Goal: Information Seeking & Learning: Learn about a topic

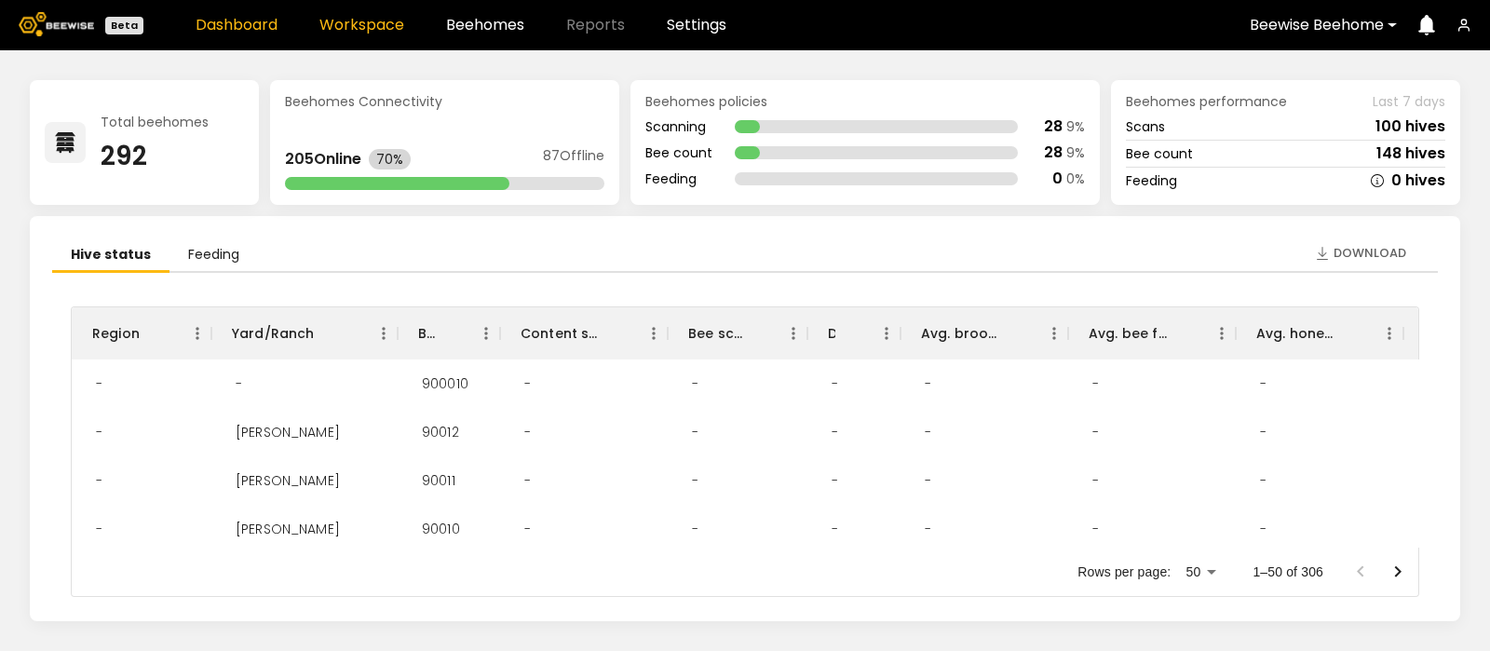
click at [373, 18] on link "Workspace" at bounding box center [361, 25] width 85 height 15
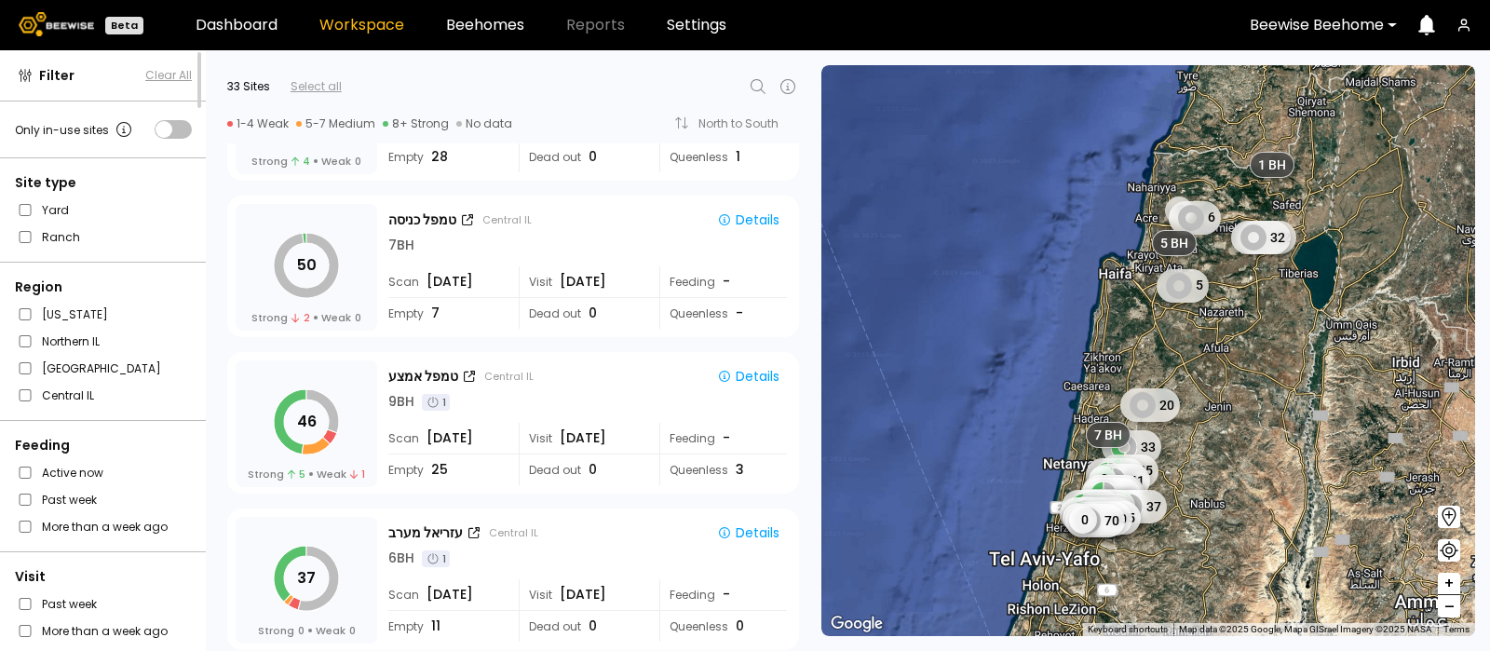
scroll to position [2313, 0]
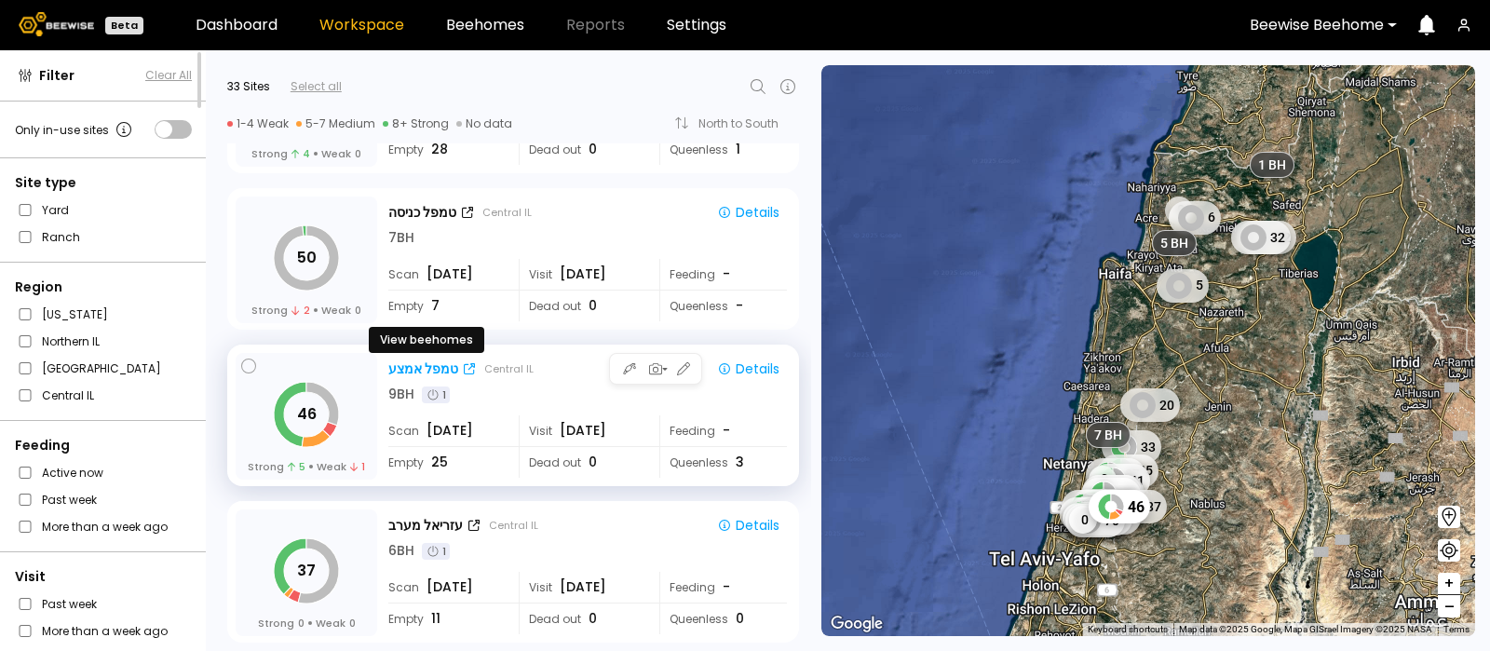
click at [429, 366] on div "טמפל אמצע" at bounding box center [423, 370] width 70 height 20
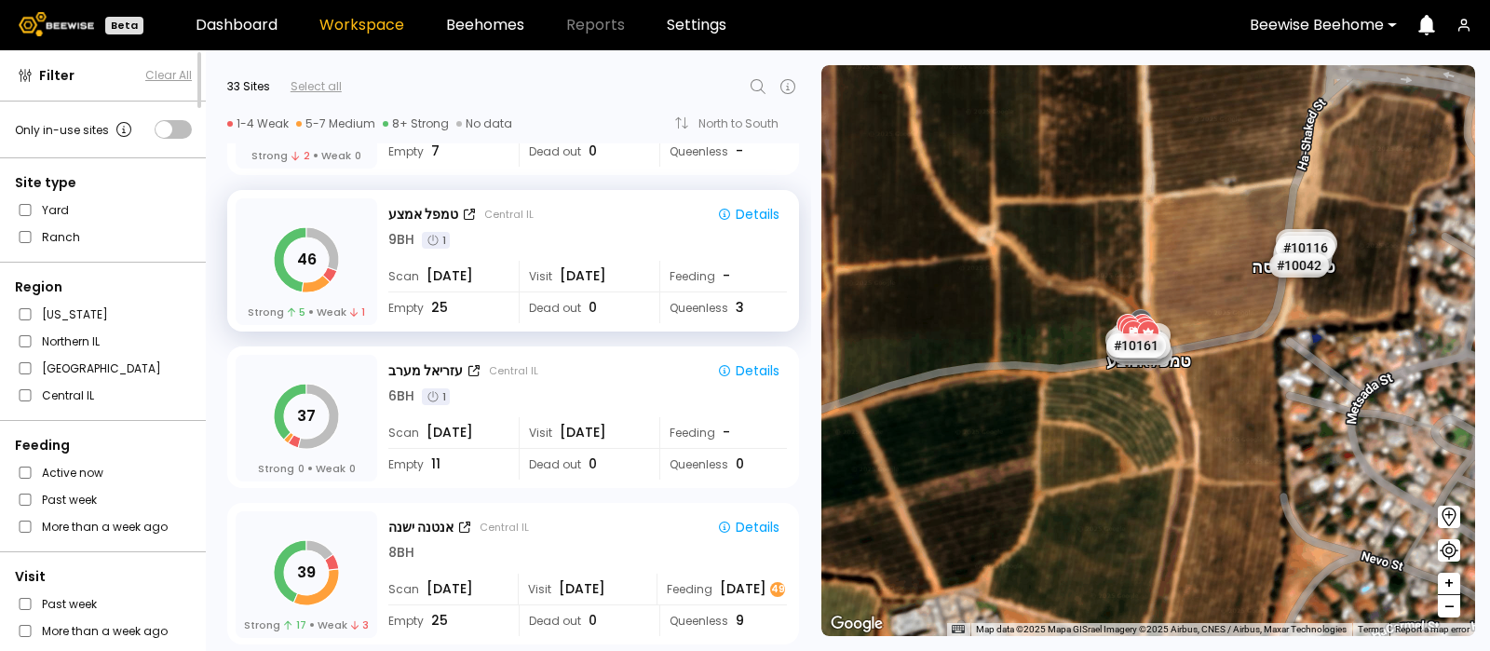
scroll to position [2514, 0]
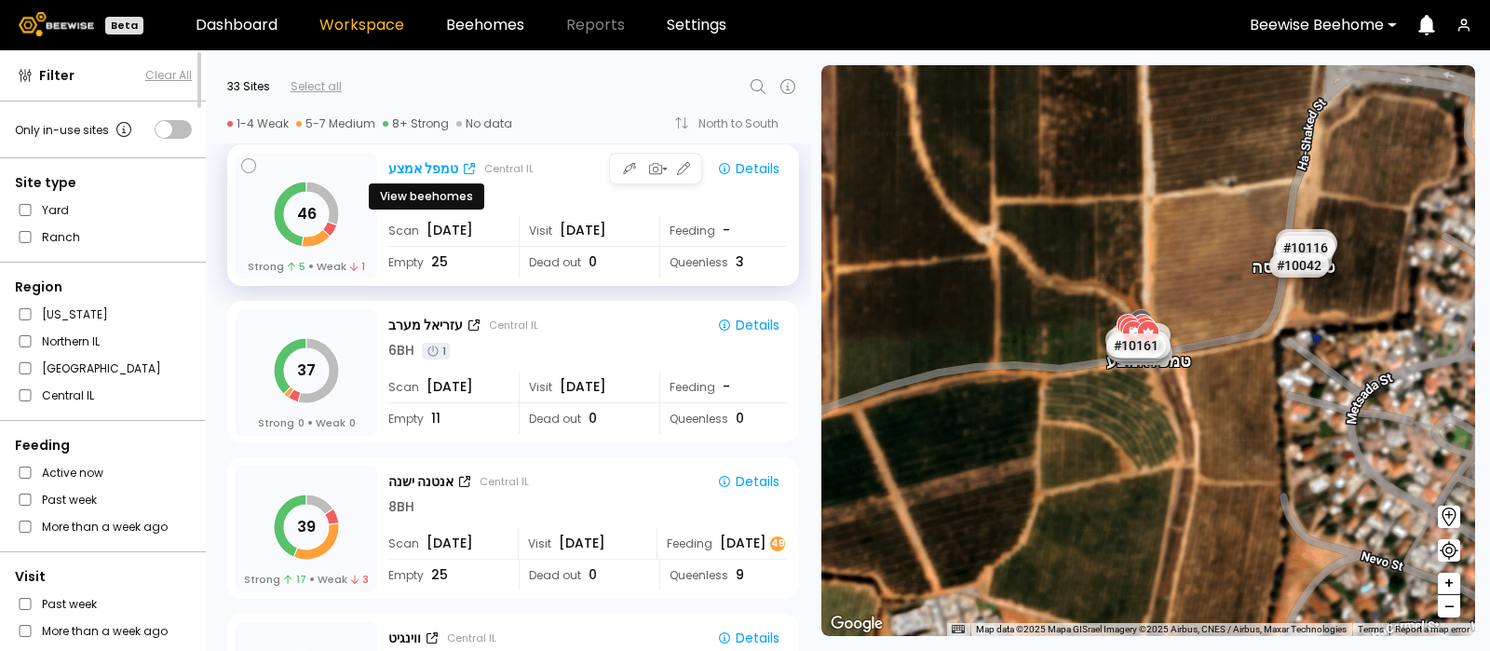
click at [409, 159] on div "טמפל אמצע" at bounding box center [423, 169] width 70 height 20
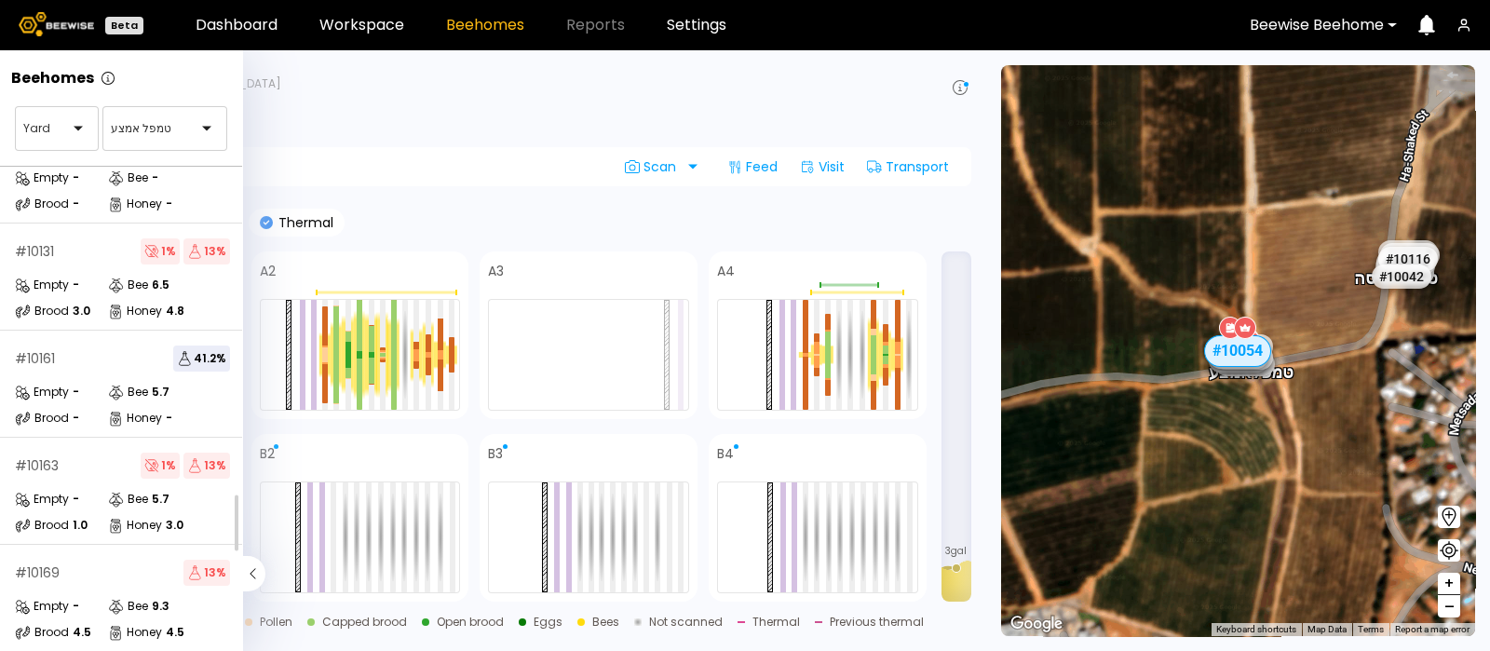
scroll to position [374, 0]
click at [82, 385] on div "Empty -" at bounding box center [61, 389] width 93 height 19
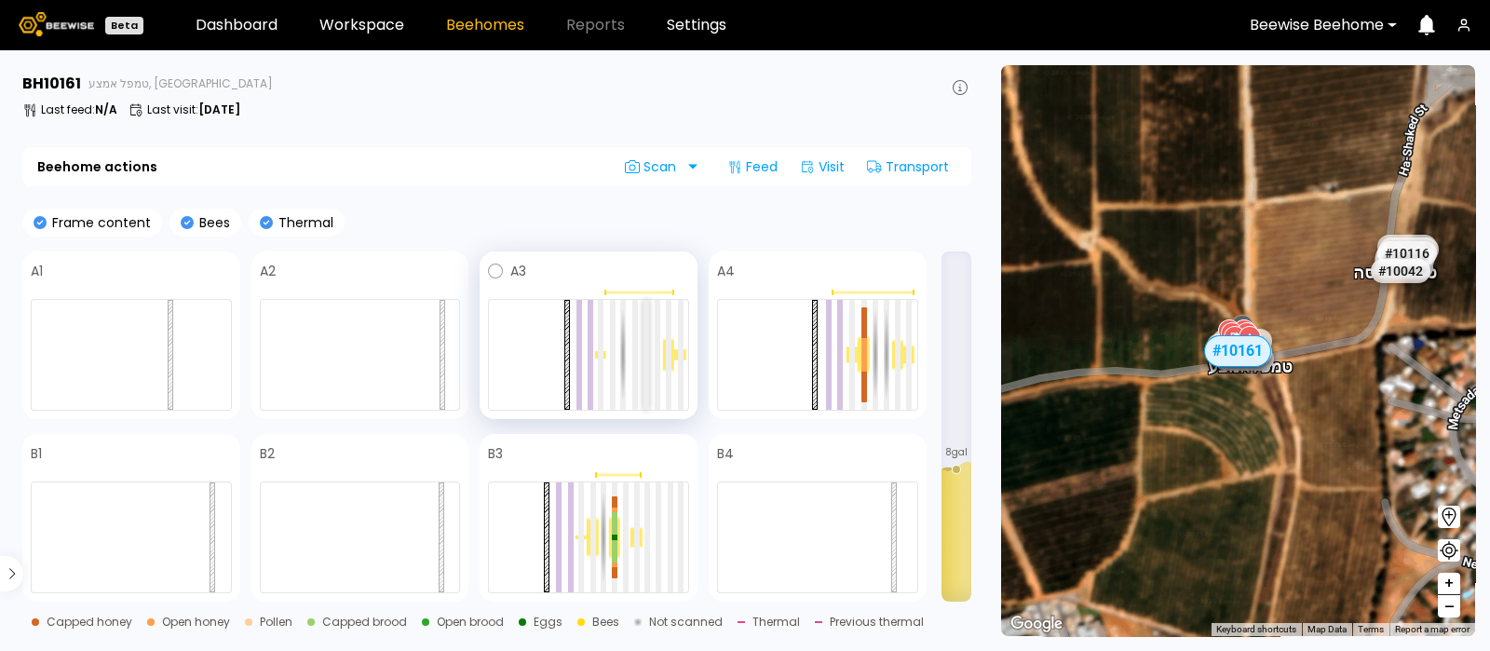
click at [645, 355] on div at bounding box center [647, 355] width 6 height 110
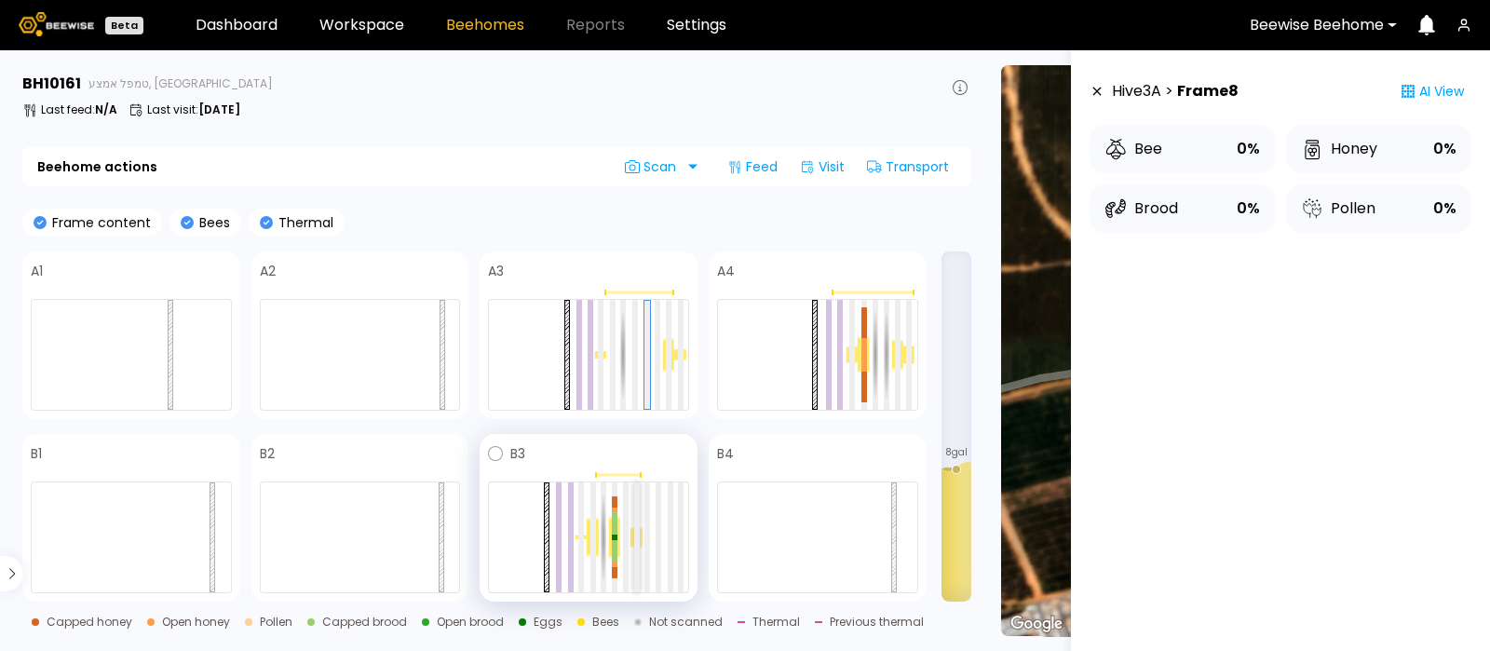
click at [637, 539] on div at bounding box center [637, 537] width 6 height 110
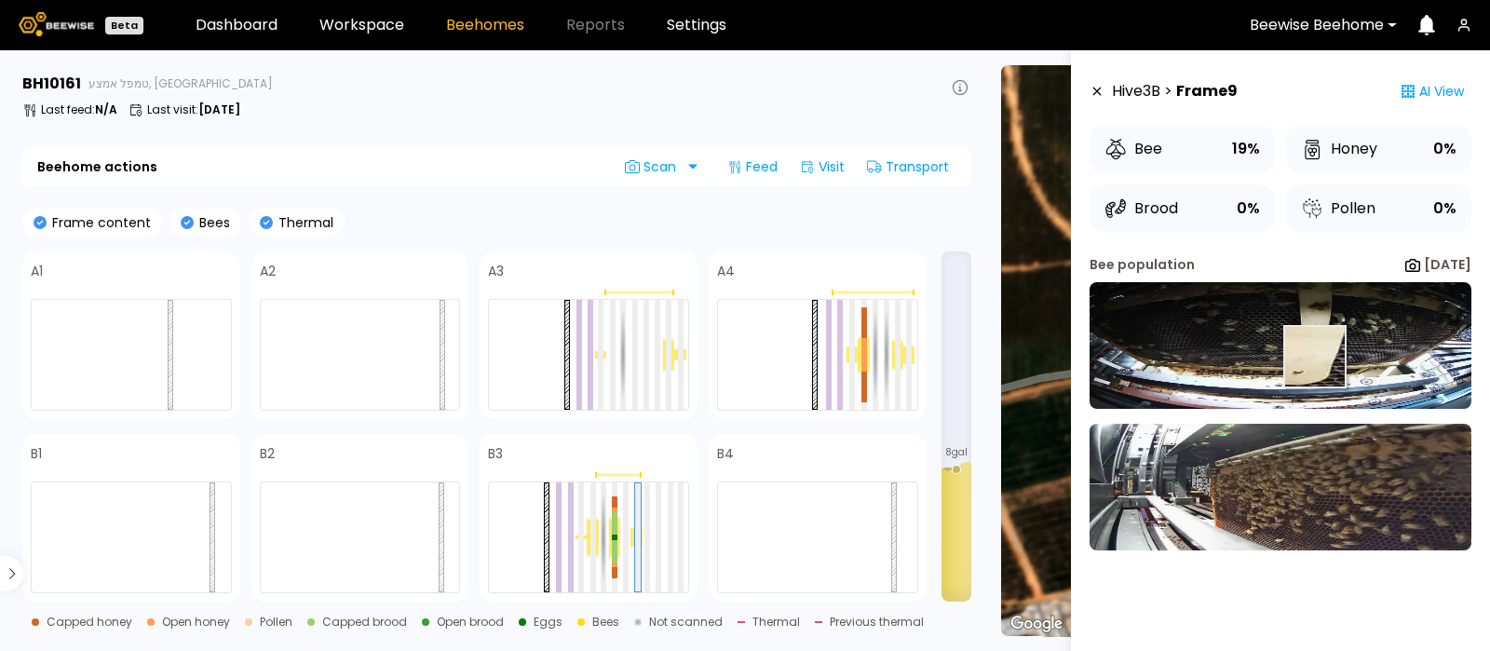
click at [1313, 356] on img at bounding box center [1281, 345] width 382 height 127
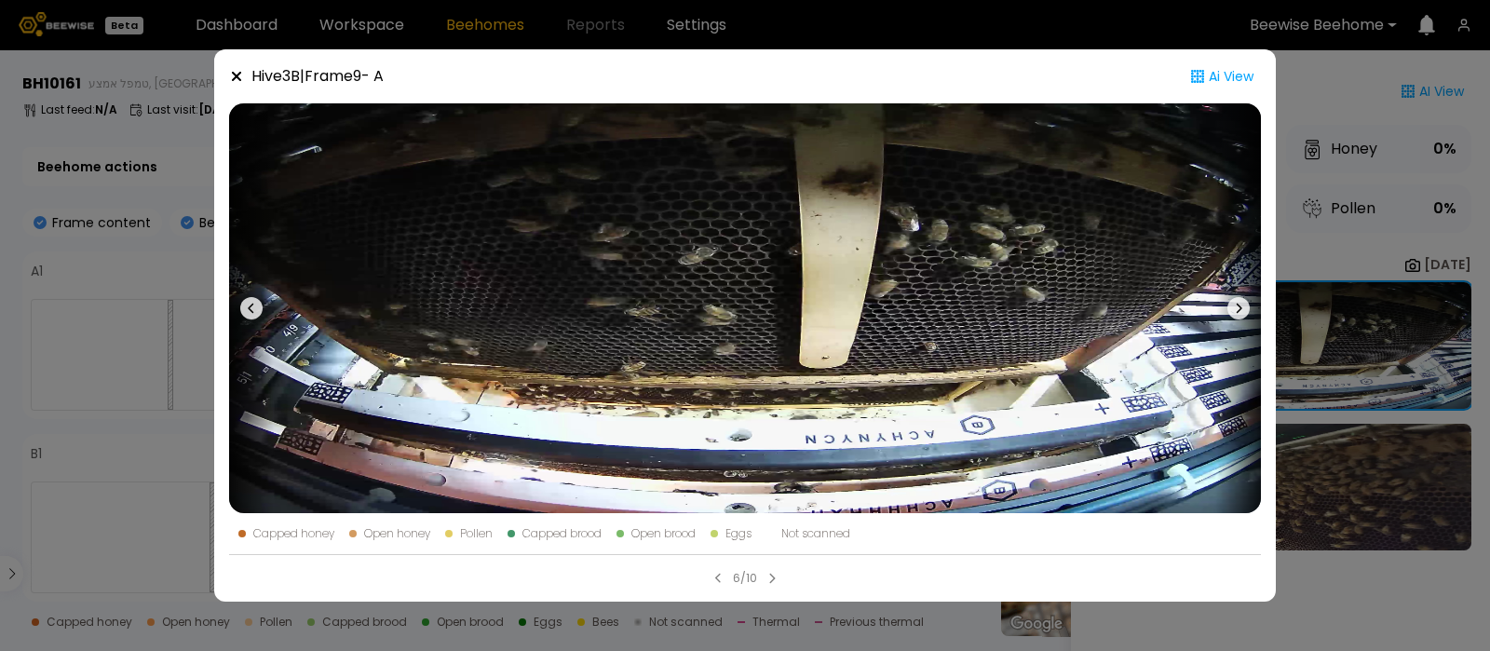
click at [1239, 306] on icon at bounding box center [1239, 308] width 22 height 22
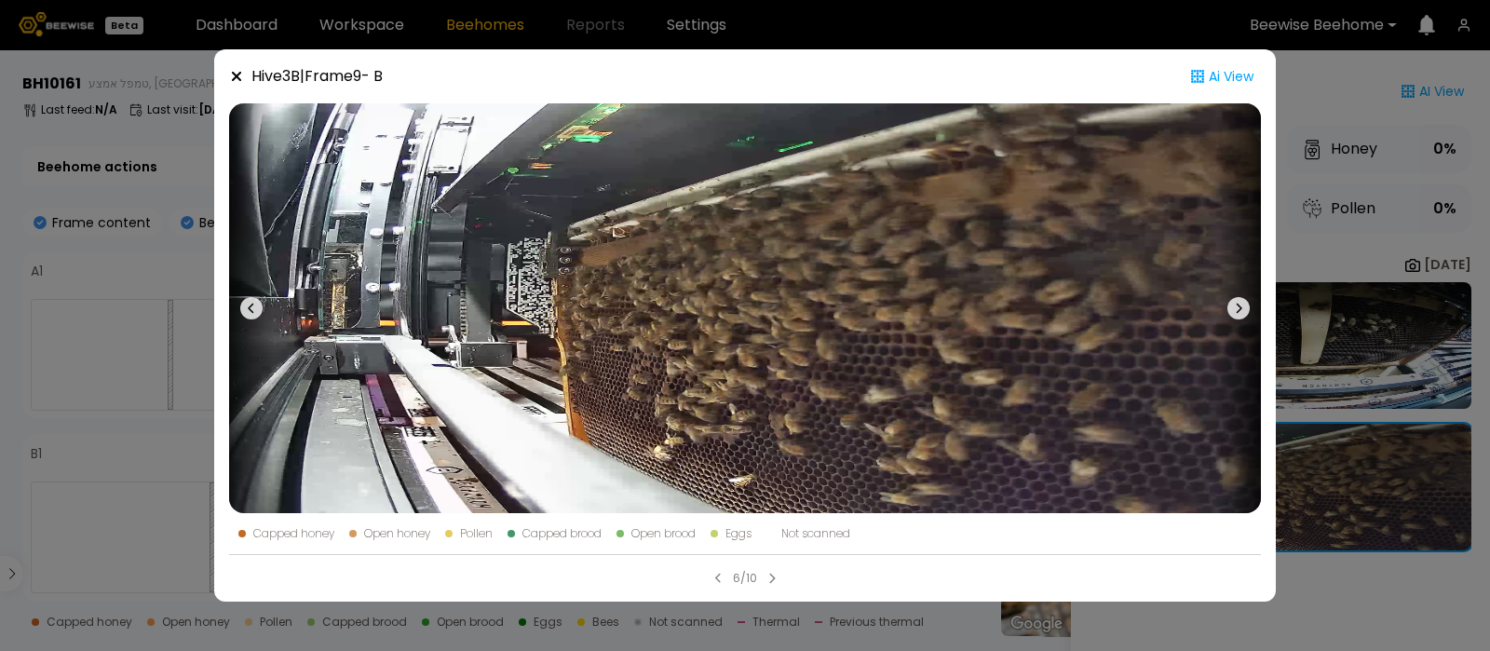
click at [1239, 306] on icon at bounding box center [1239, 308] width 22 height 22
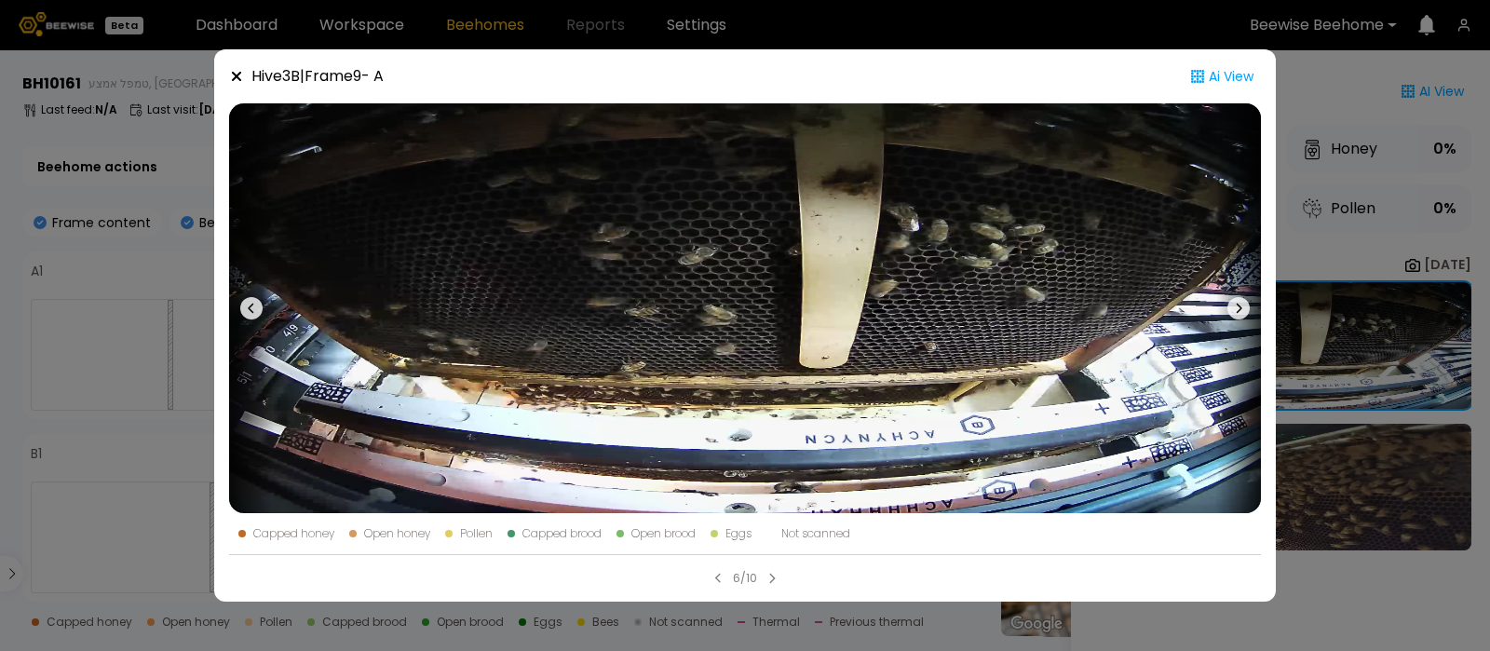
click at [1239, 306] on icon at bounding box center [1239, 308] width 22 height 22
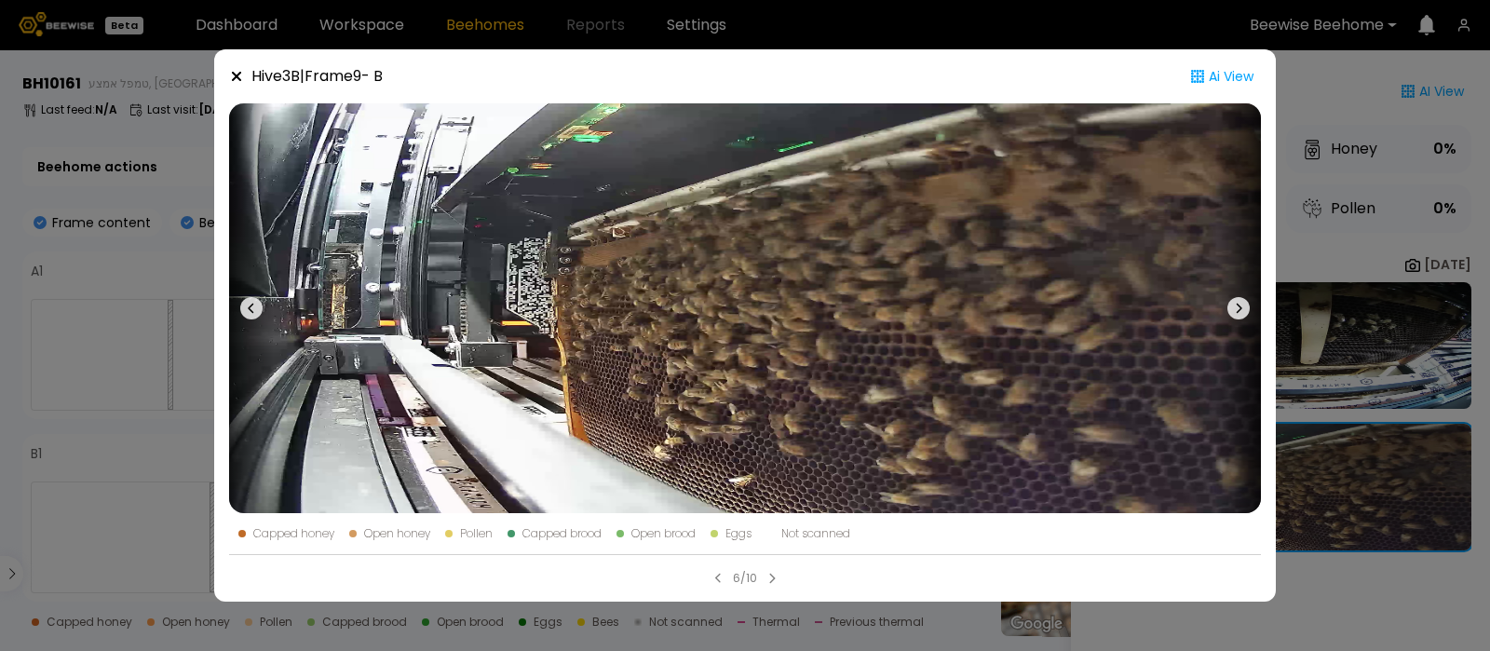
click at [1239, 306] on icon at bounding box center [1239, 308] width 22 height 22
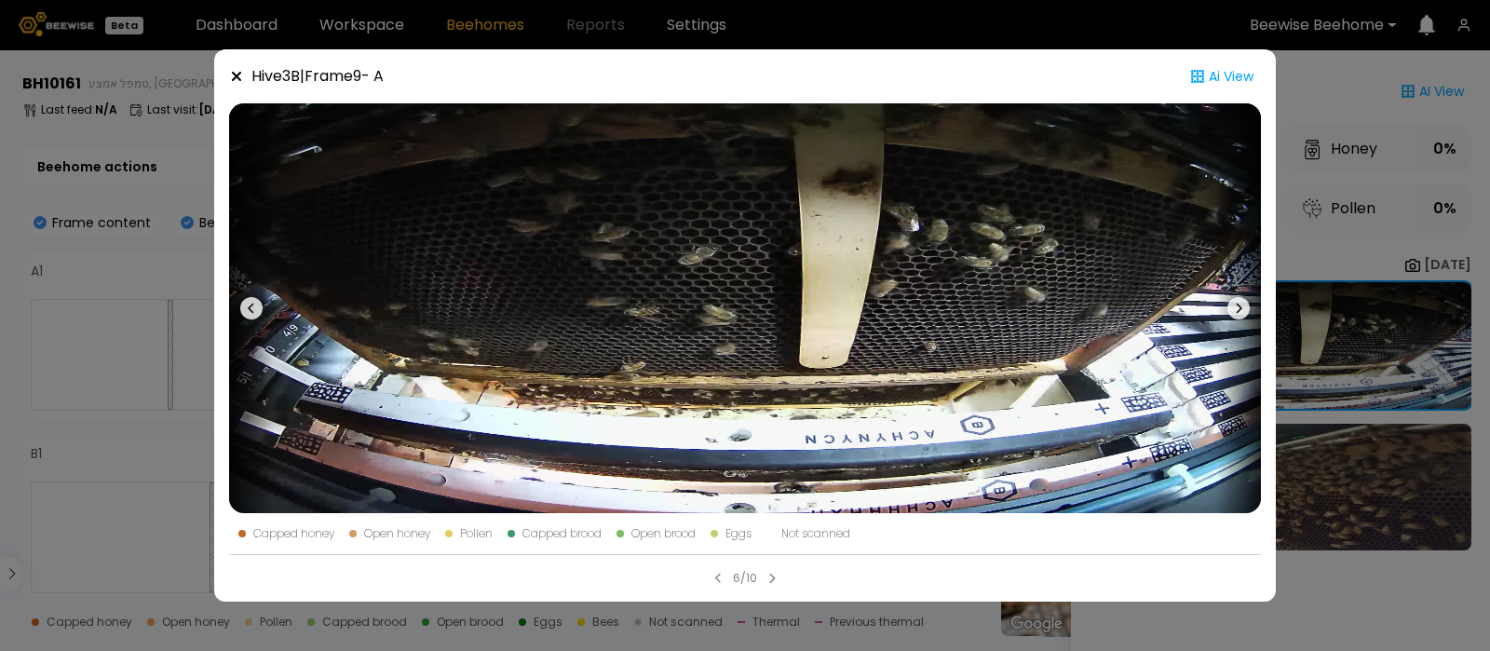
click at [1239, 306] on icon at bounding box center [1239, 308] width 22 height 22
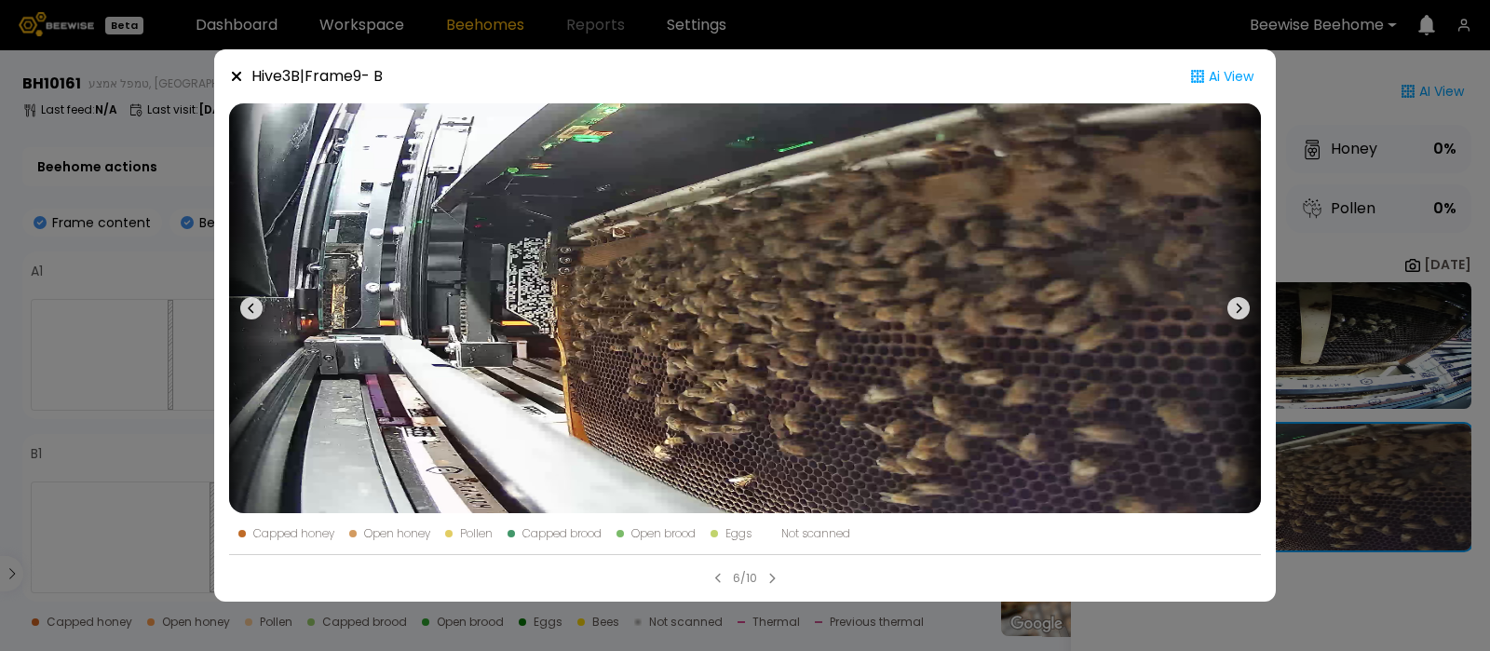
click at [229, 82] on icon at bounding box center [236, 76] width 15 height 15
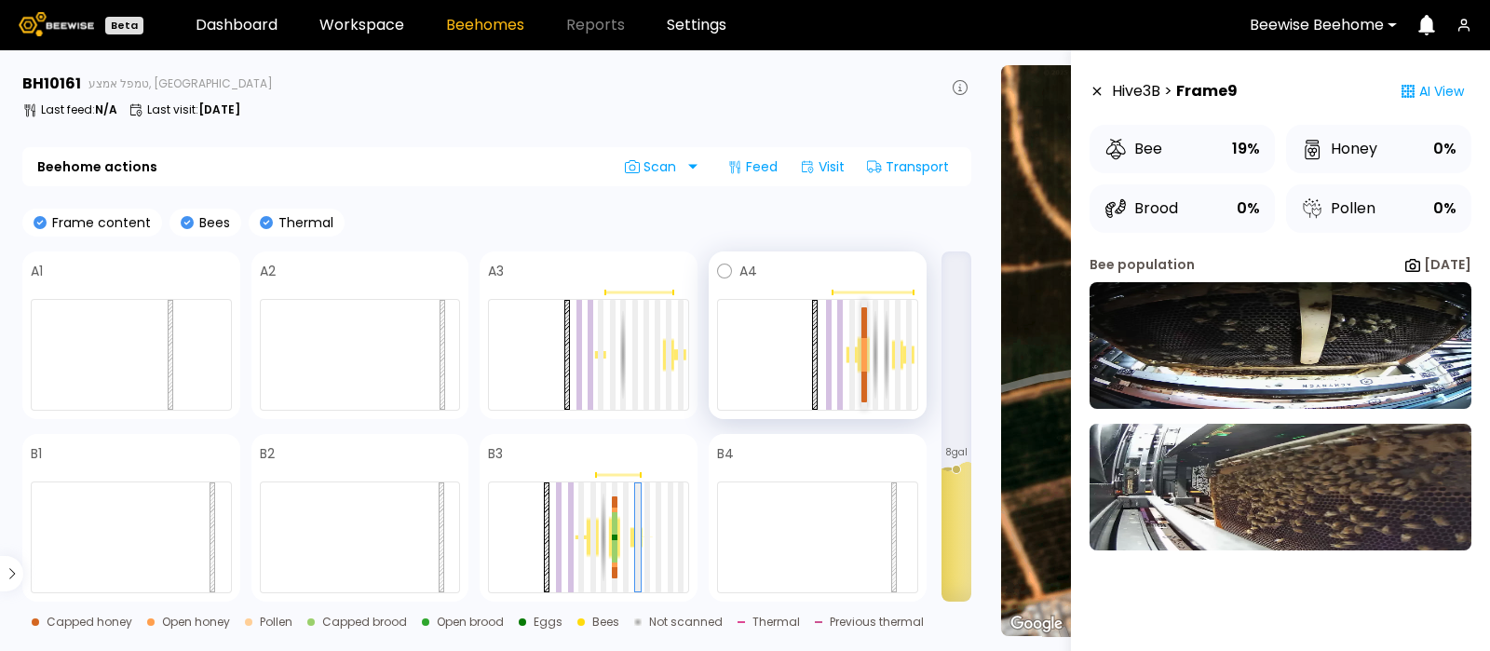
click at [863, 346] on div at bounding box center [865, 346] width 6 height 17
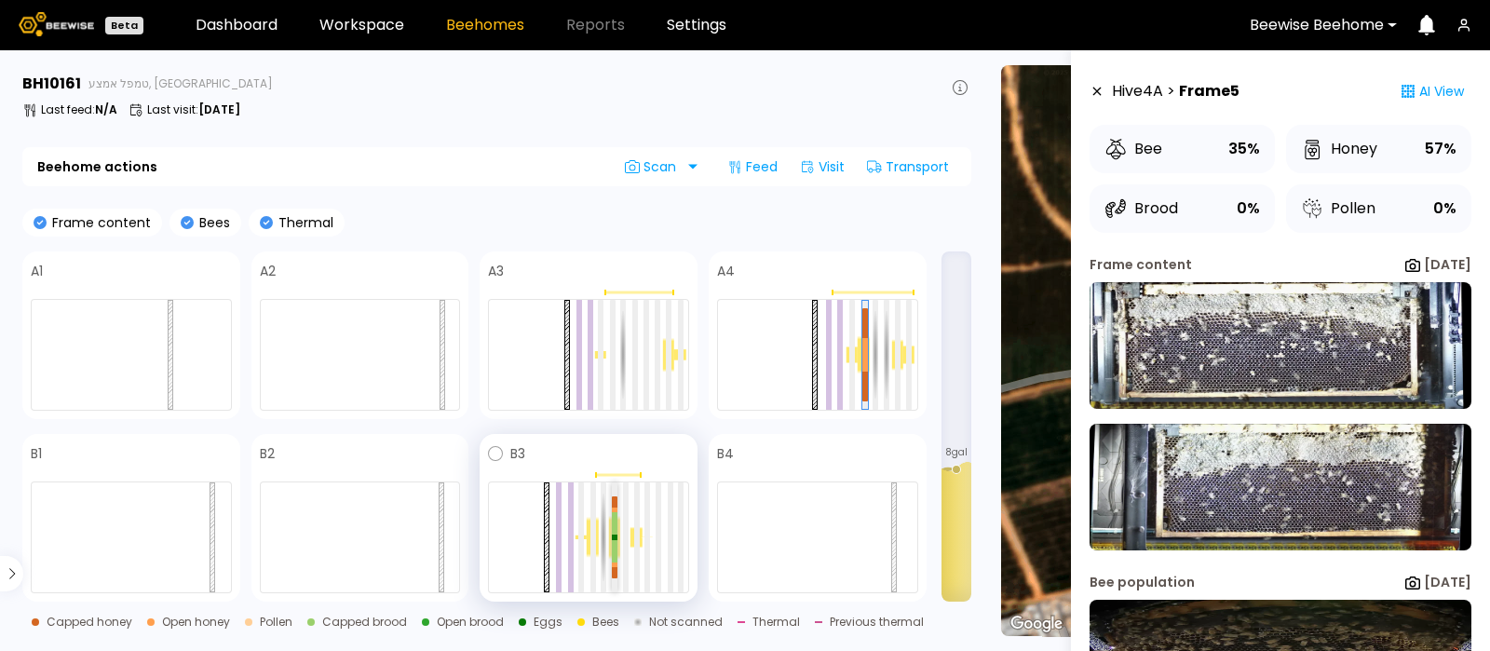
click at [612, 532] on div at bounding box center [615, 523] width 6 height 22
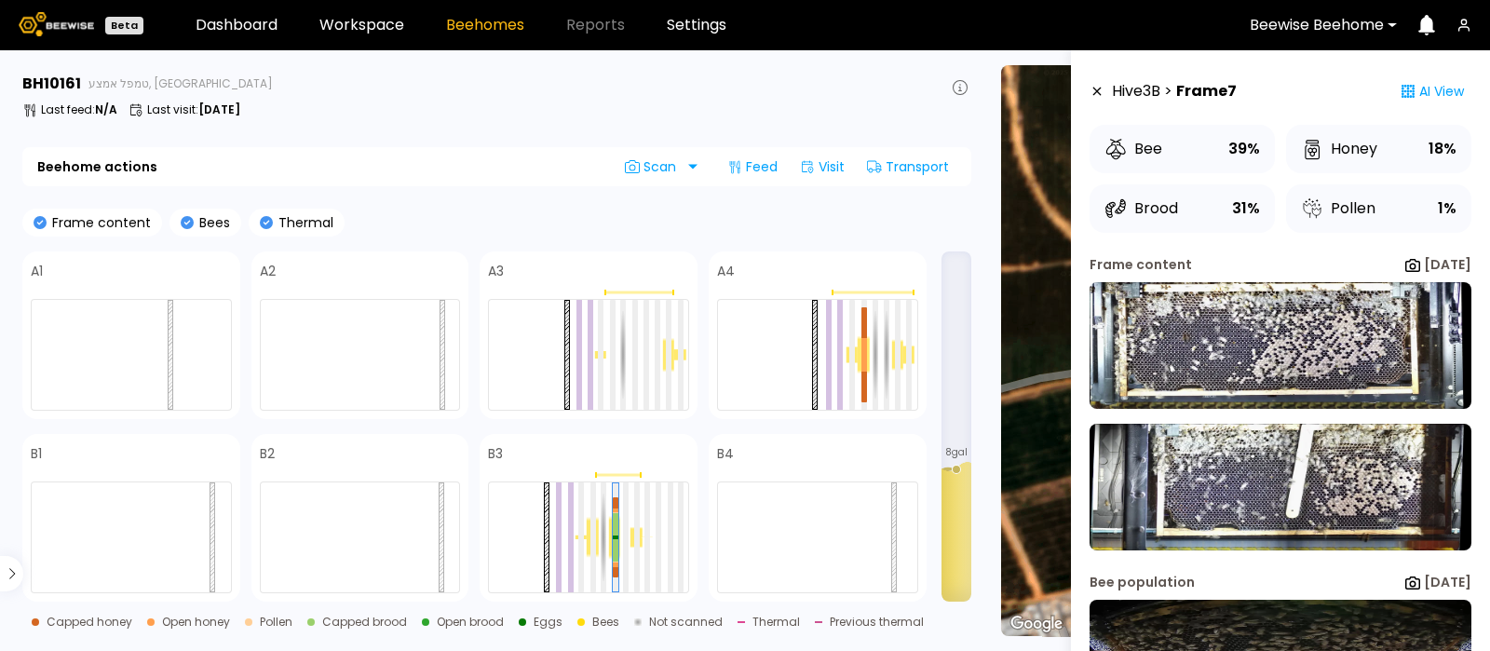
click at [477, 215] on div "Frame content Bees Thermal" at bounding box center [496, 223] width 949 height 28
click at [678, 169] on span "Scan" at bounding box center [654, 166] width 58 height 15
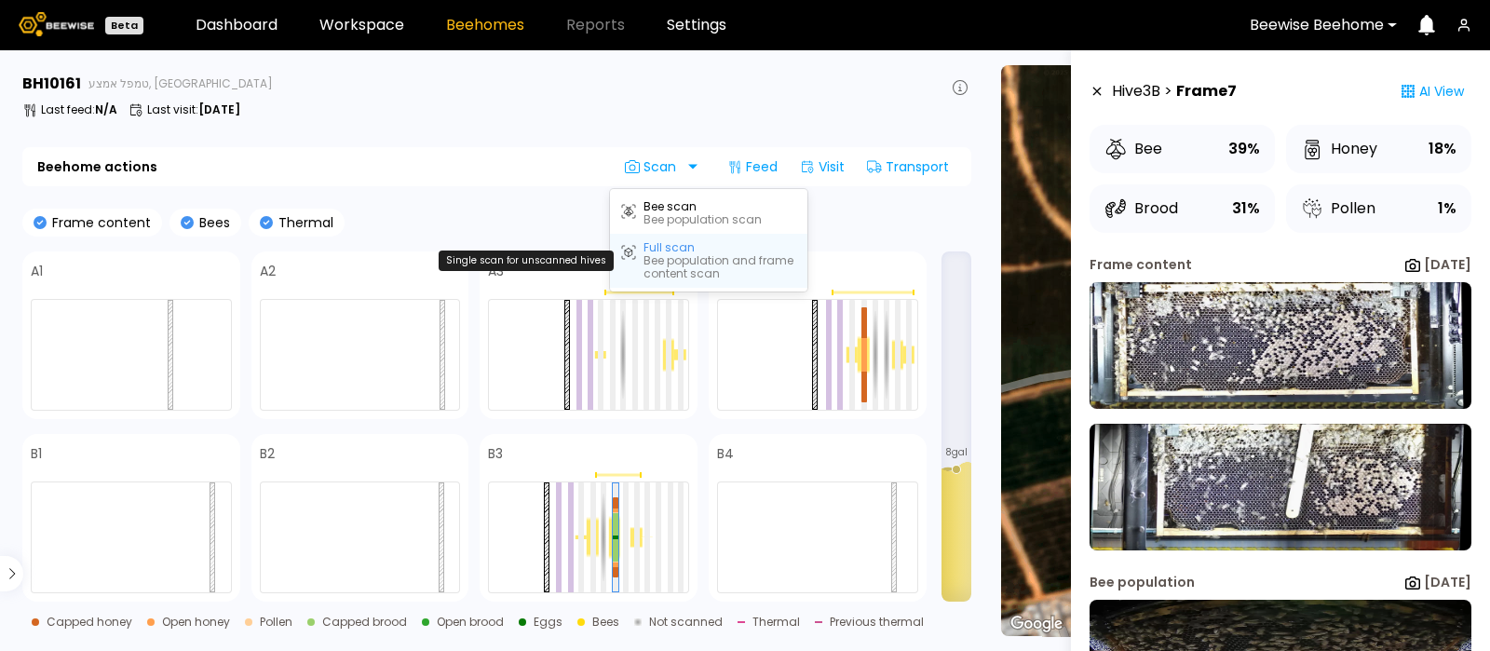
click at [659, 251] on div "Full scan" at bounding box center [669, 247] width 51 height 13
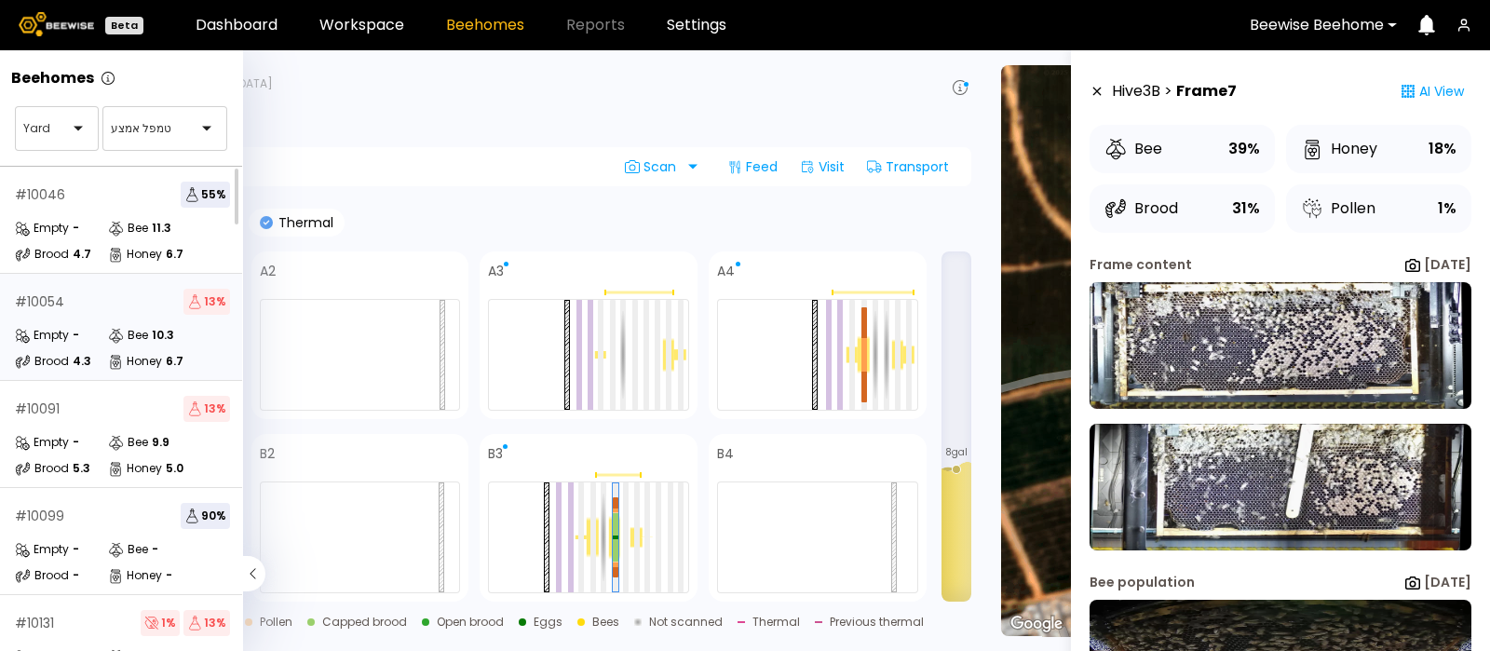
click at [69, 317] on div "# 10054 13 % Empty - Bee 10.3 Brood 4.3 Honey 6.7" at bounding box center [122, 327] width 245 height 107
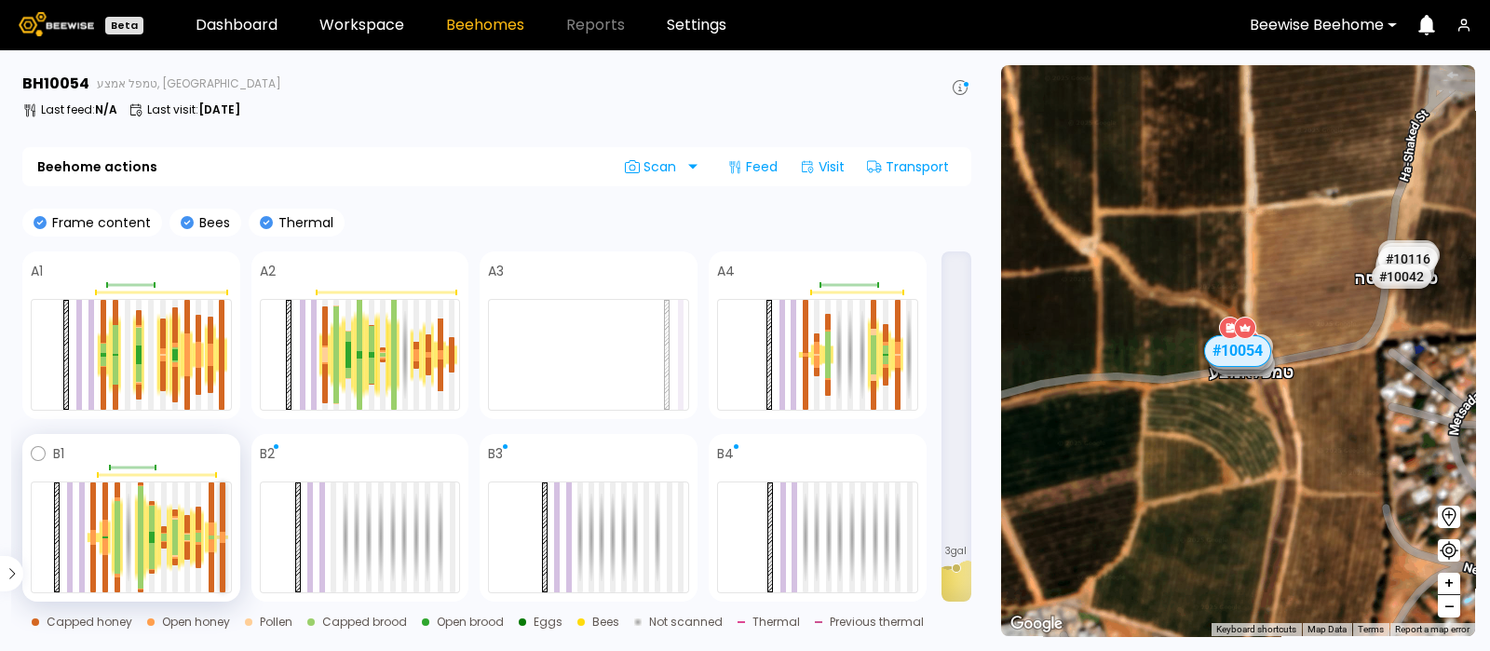
click at [222, 524] on div at bounding box center [223, 506] width 6 height 49
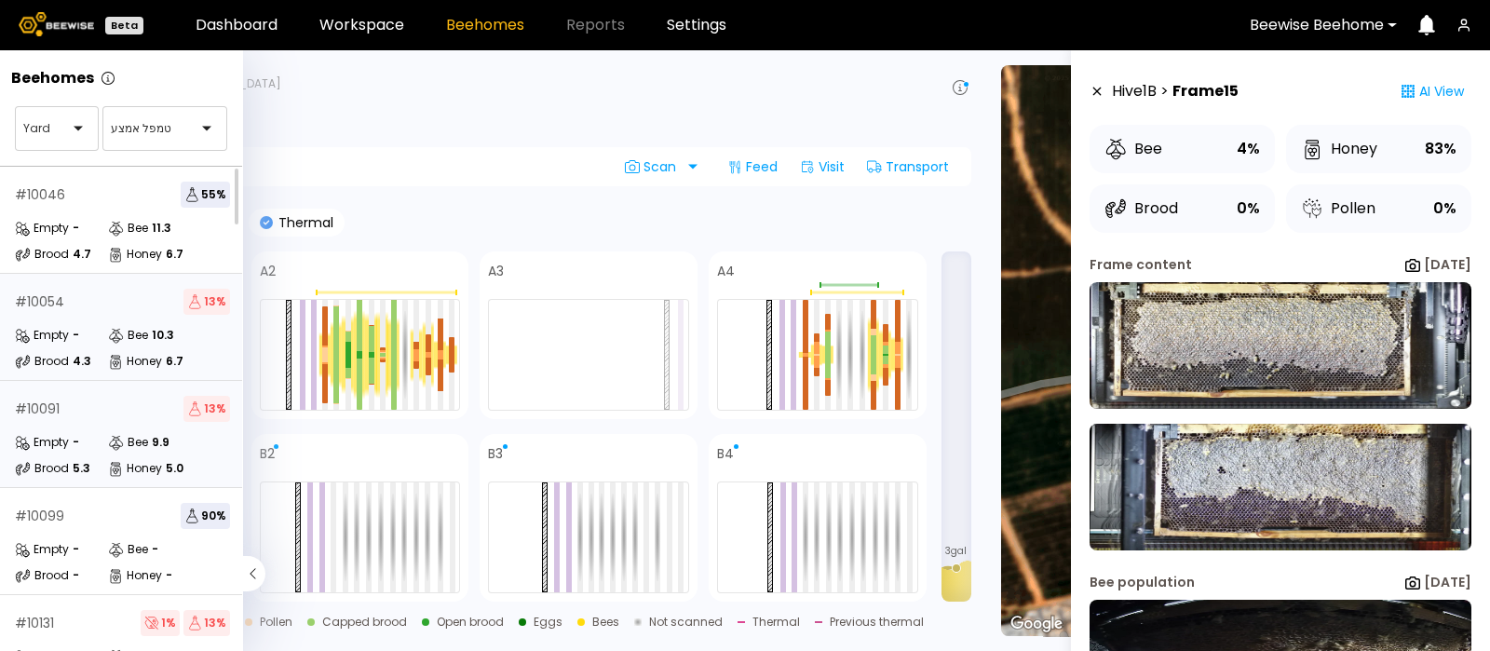
click at [80, 422] on div "# 10091 13 % Empty - Bee 9.9 Brood 5.3 Honey 5.0" at bounding box center [122, 434] width 245 height 107
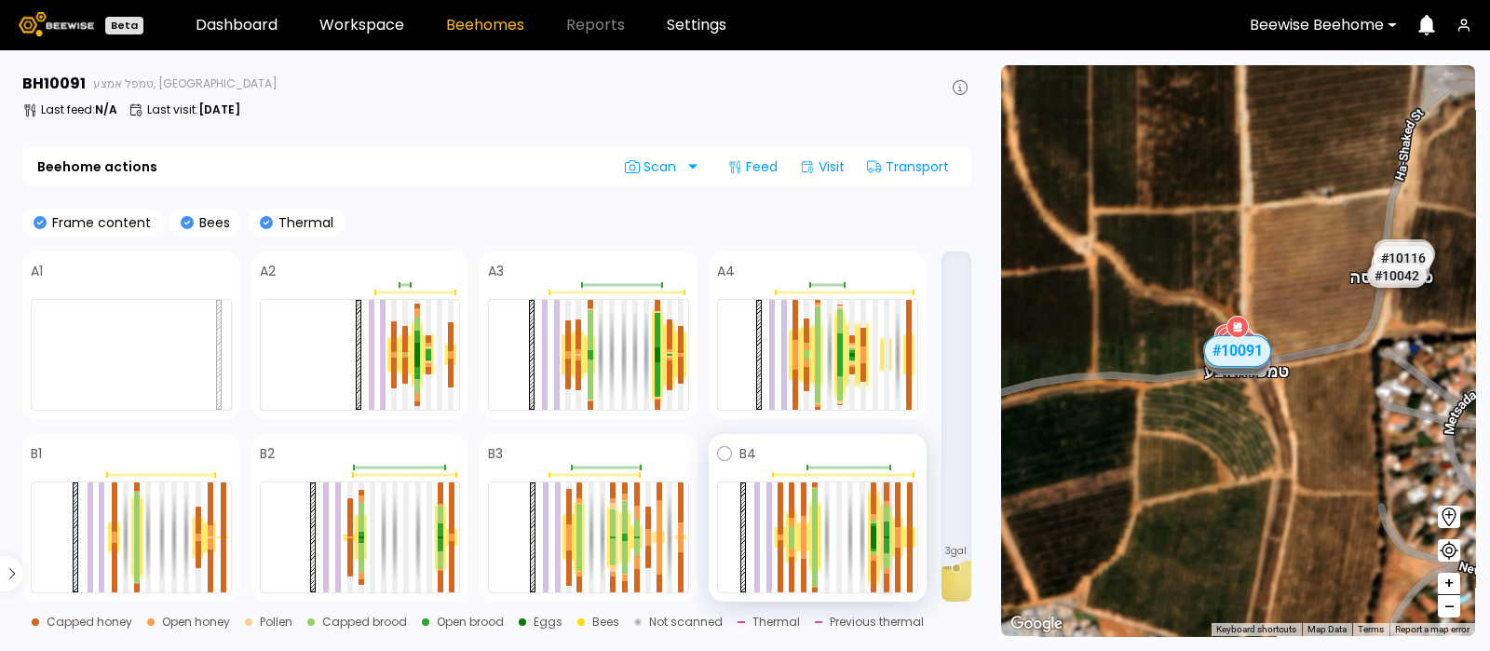
click at [886, 532] on div at bounding box center [887, 529] width 6 height 15
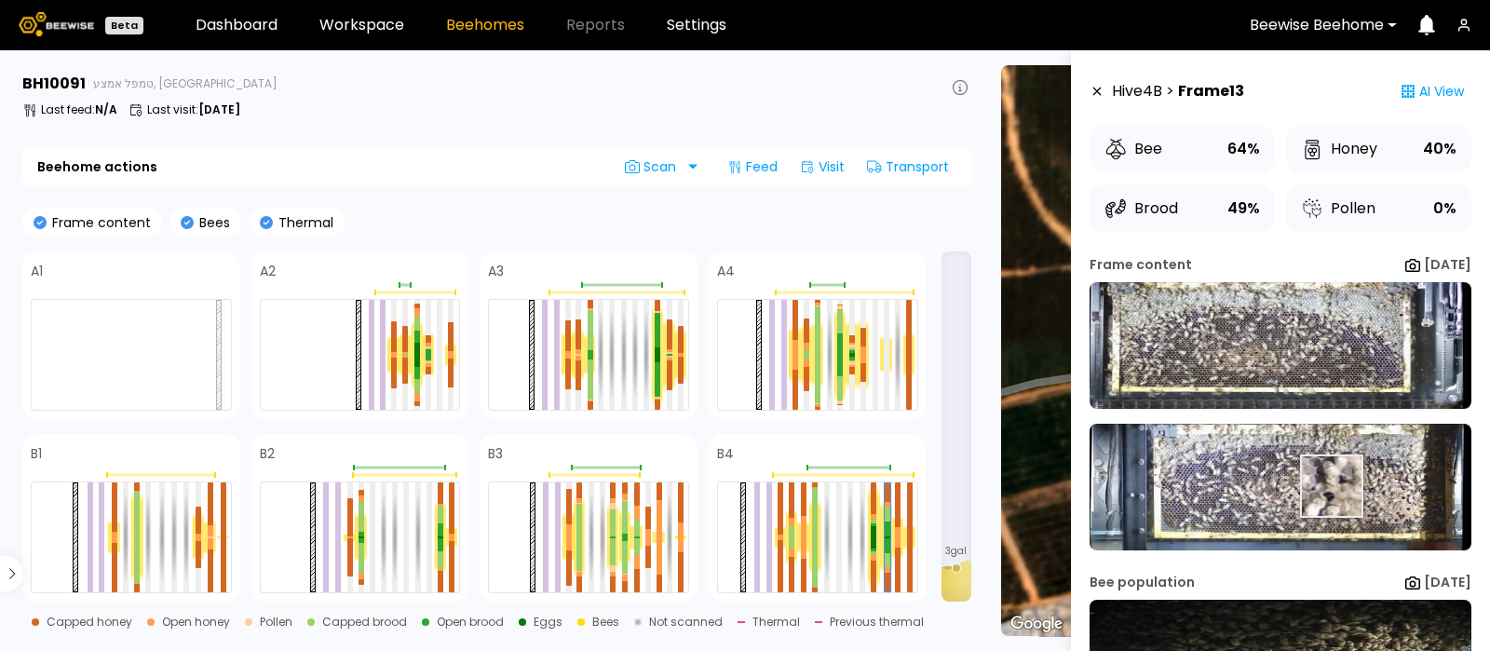
click at [1330, 486] on img at bounding box center [1281, 487] width 382 height 127
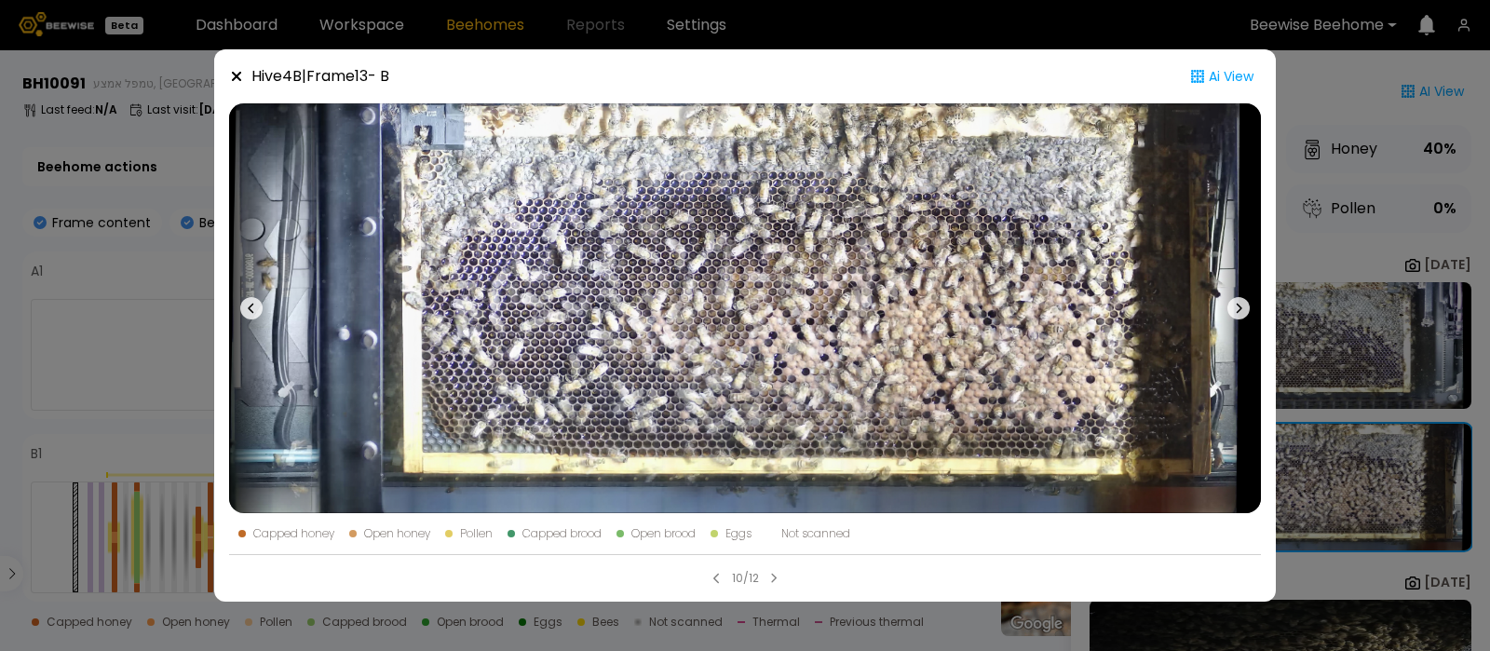
click at [241, 71] on icon at bounding box center [236, 76] width 15 height 15
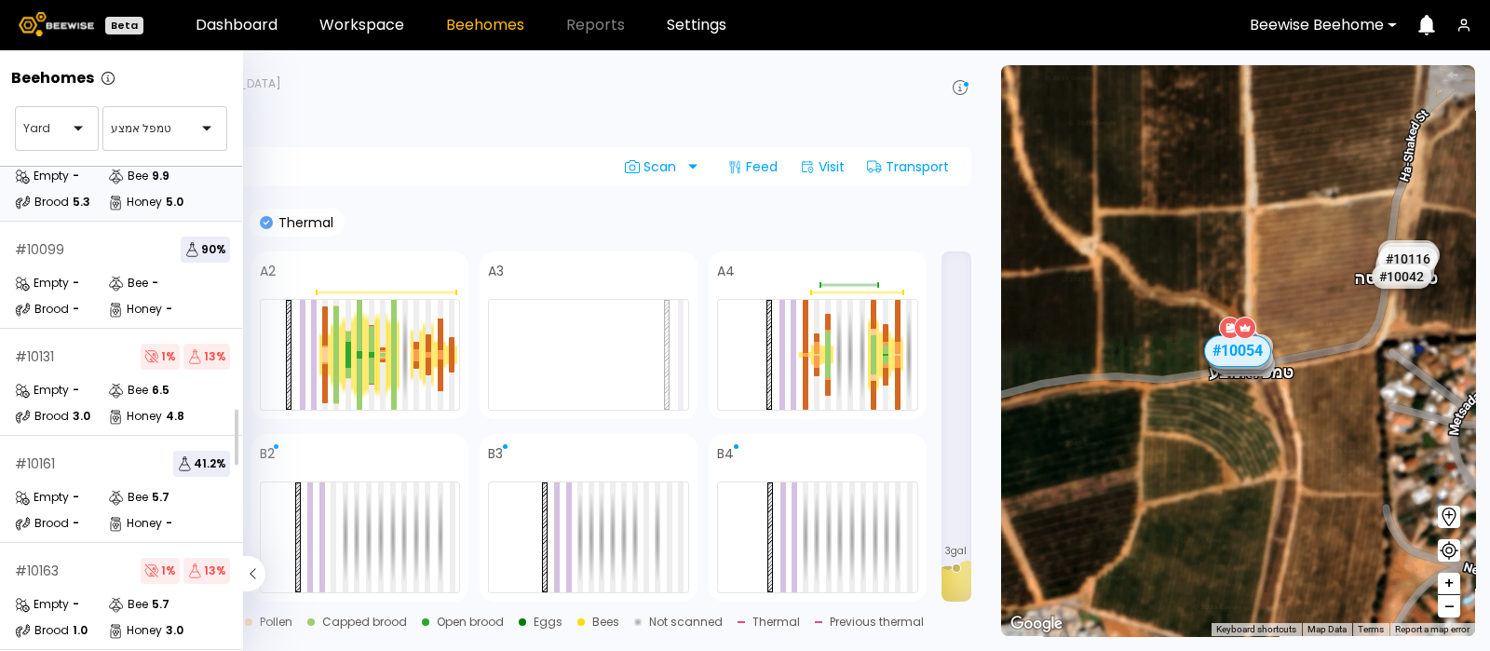
scroll to position [275, 0]
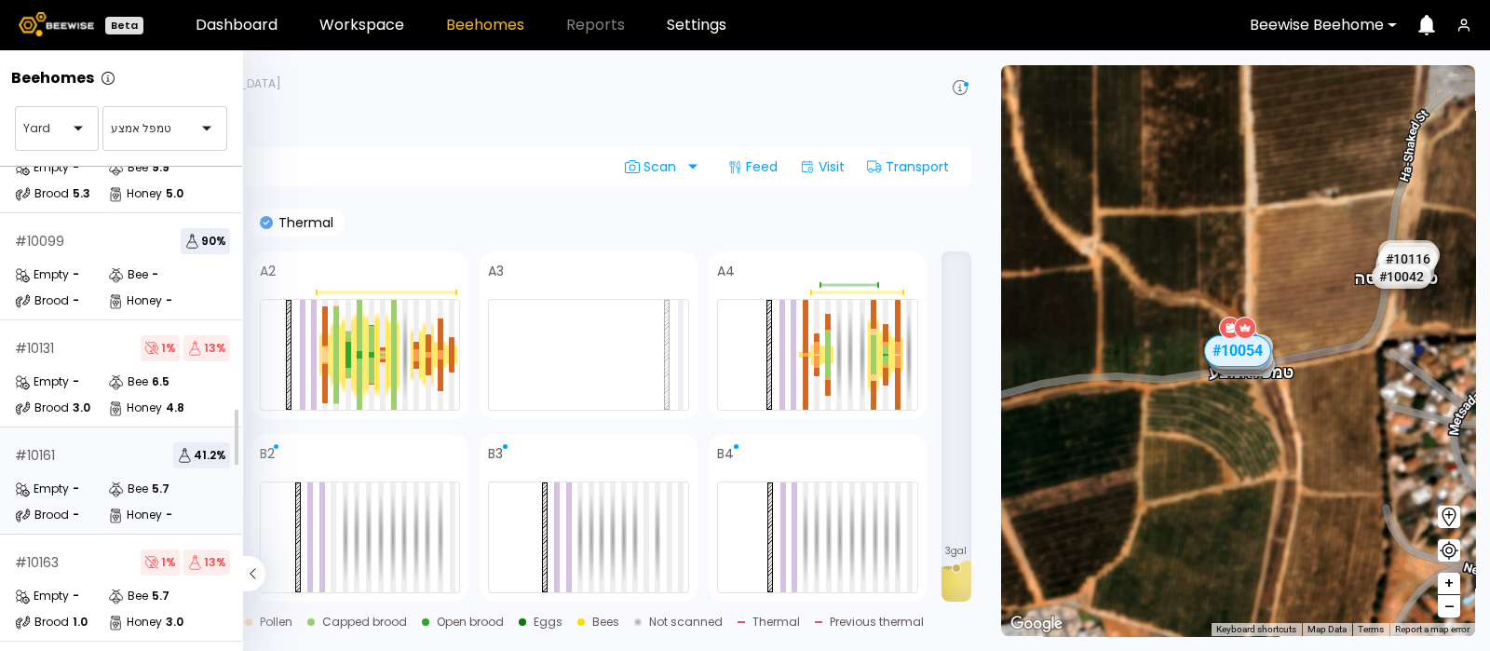
click at [101, 476] on div "# 10161 41.2 % Empty - Bee 5.7 Brood - Honey -" at bounding box center [122, 480] width 245 height 107
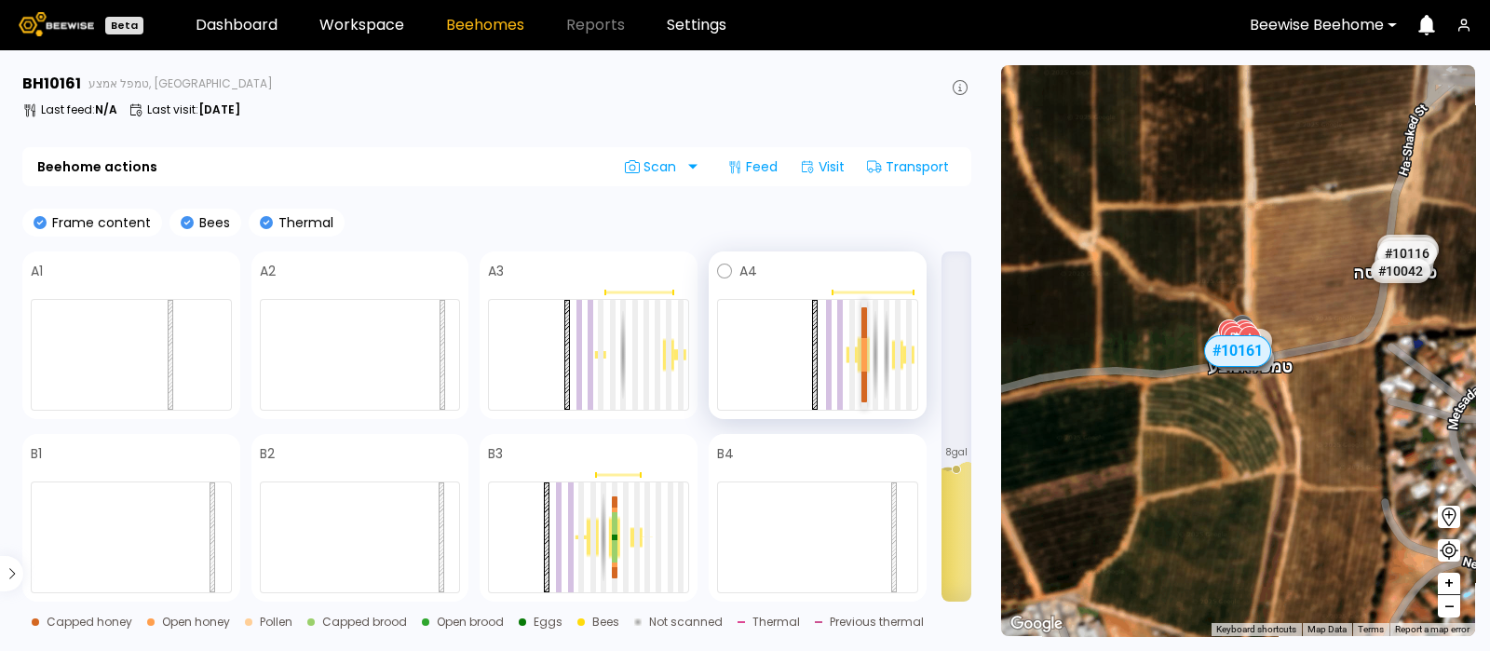
click at [862, 349] on div at bounding box center [865, 346] width 6 height 17
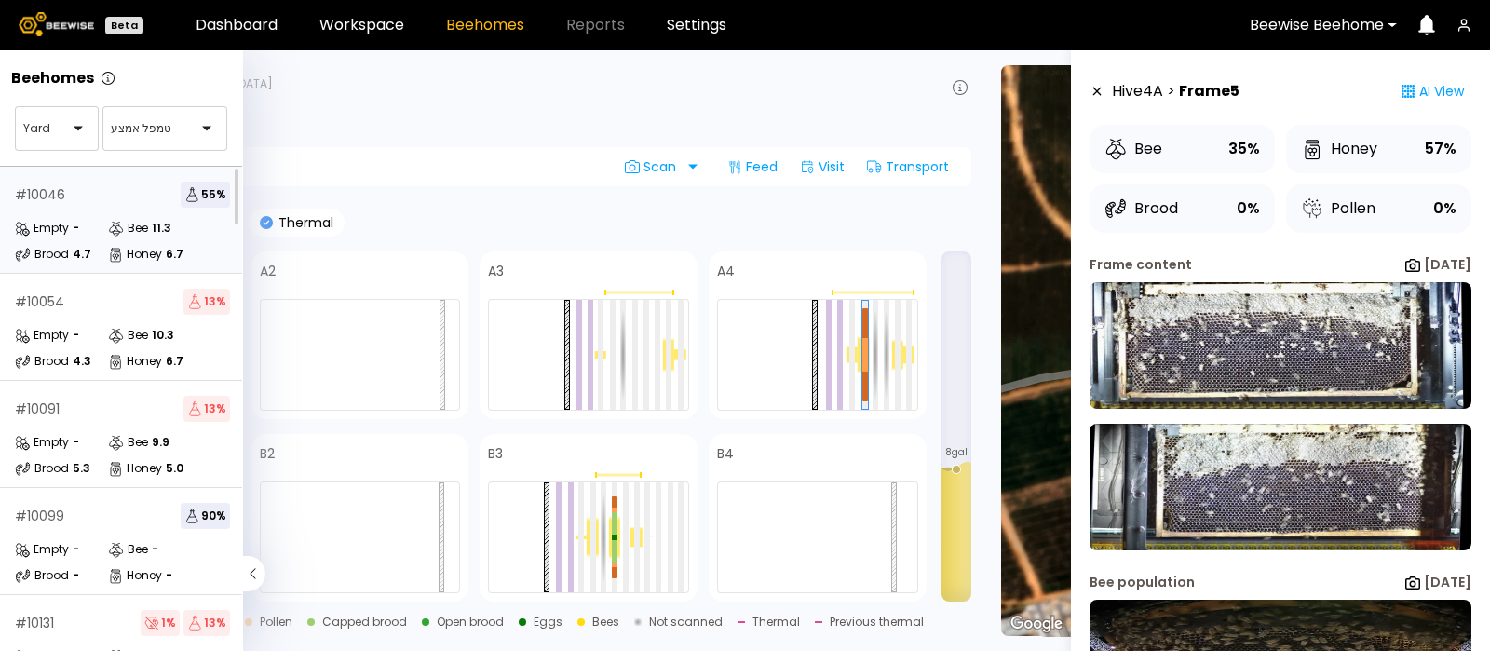
click at [101, 209] on div "# 10046 55 % Empty - Bee 11.3 Brood 4.7 Honey 6.7" at bounding box center [122, 220] width 245 height 107
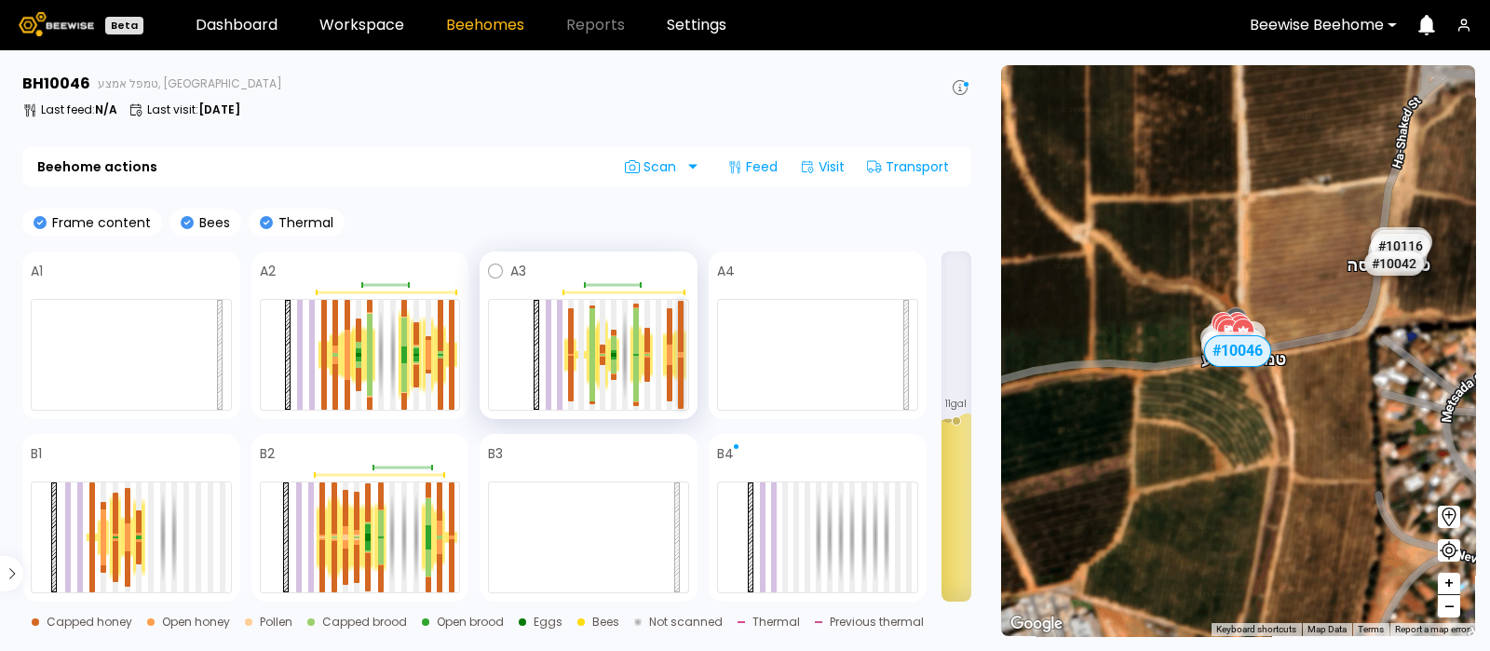
click at [683, 353] on div at bounding box center [681, 353] width 6 height 3
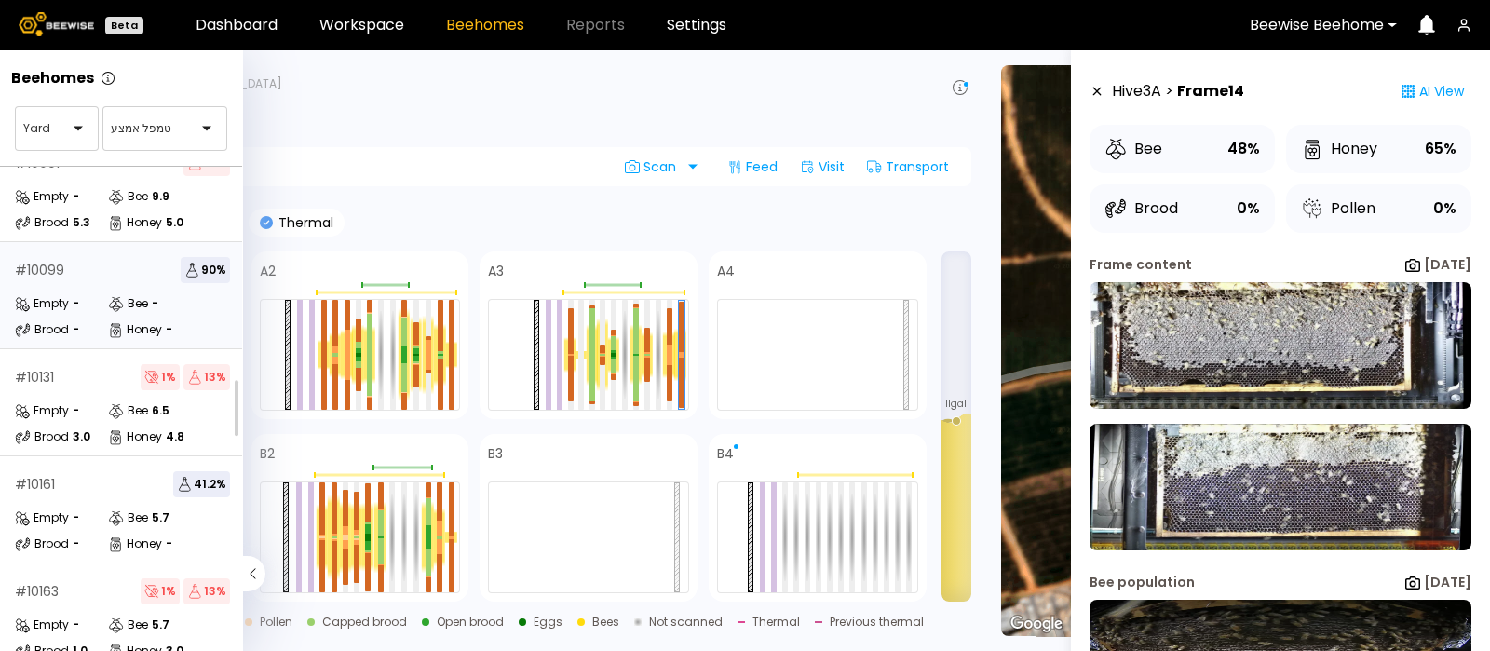
scroll to position [258, 0]
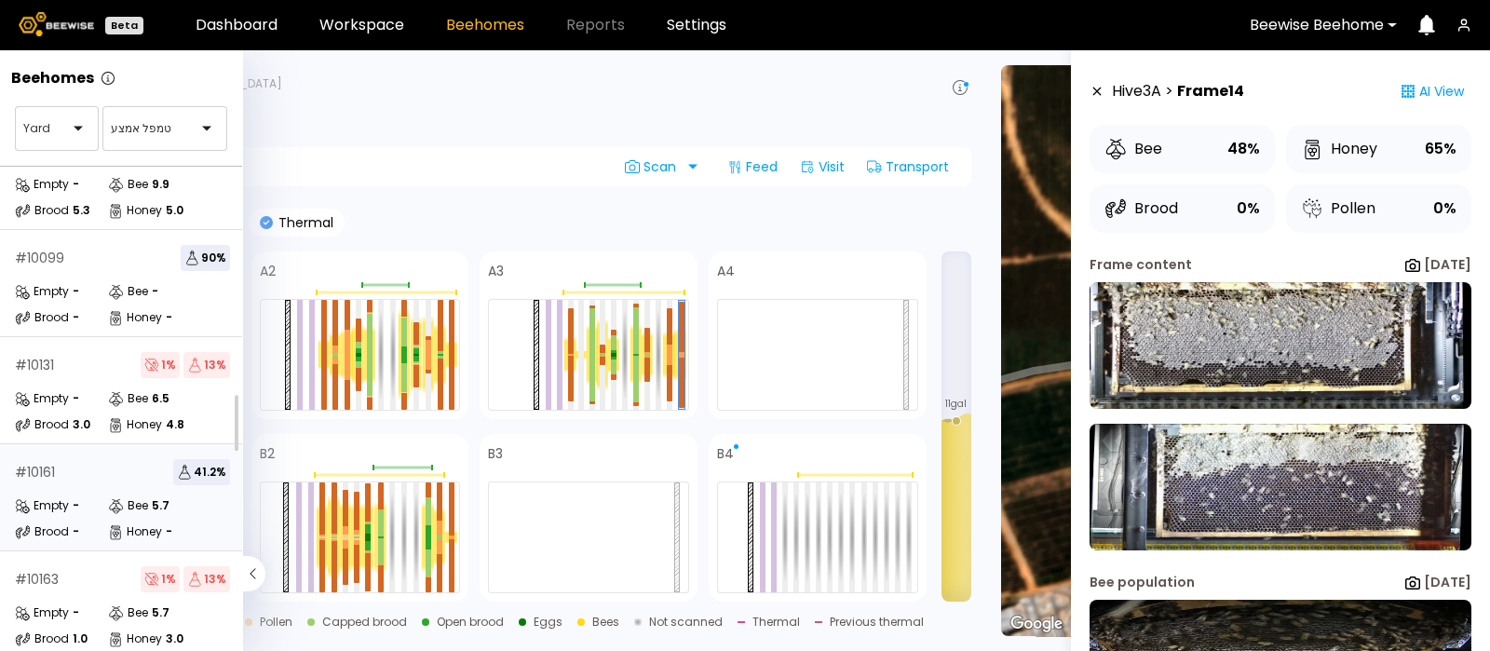
click at [101, 494] on div "# 10161 41.2 % Empty - Bee 5.7 Brood - Honey -" at bounding box center [122, 497] width 245 height 107
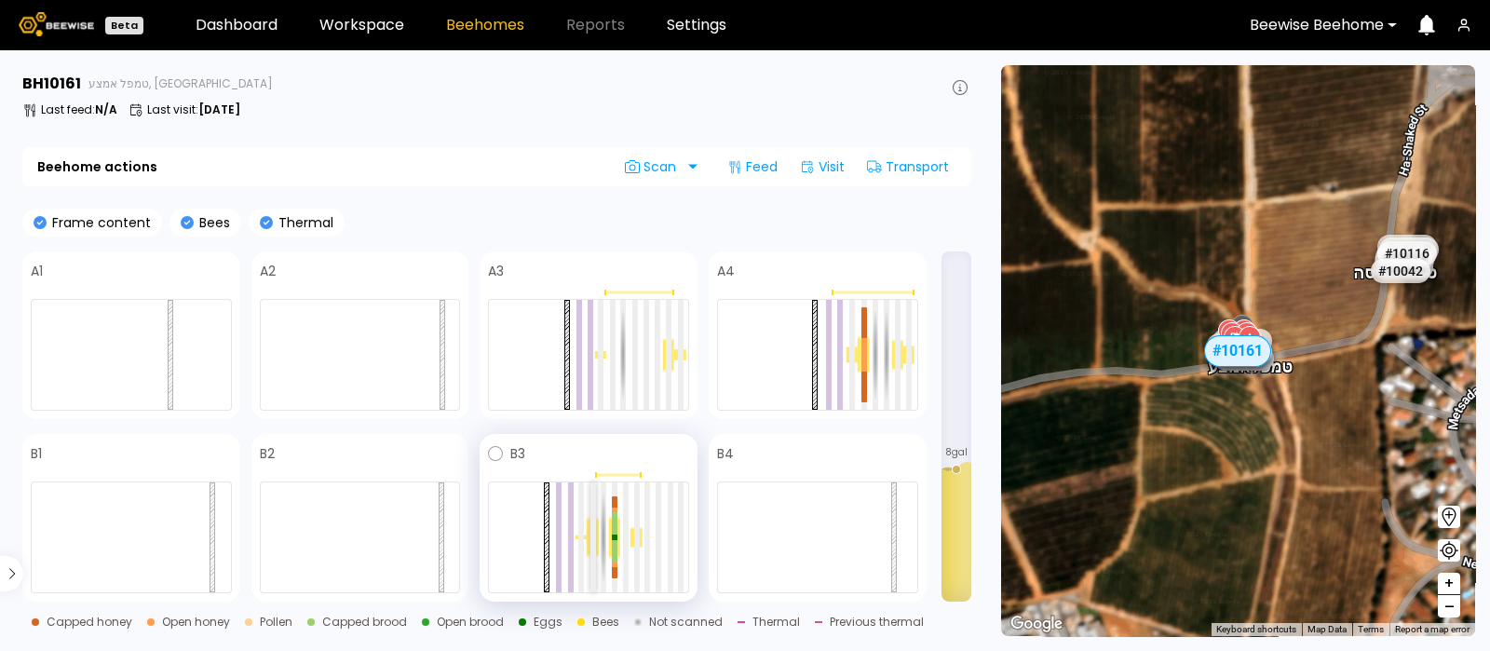
click at [591, 544] on div at bounding box center [593, 537] width 6 height 110
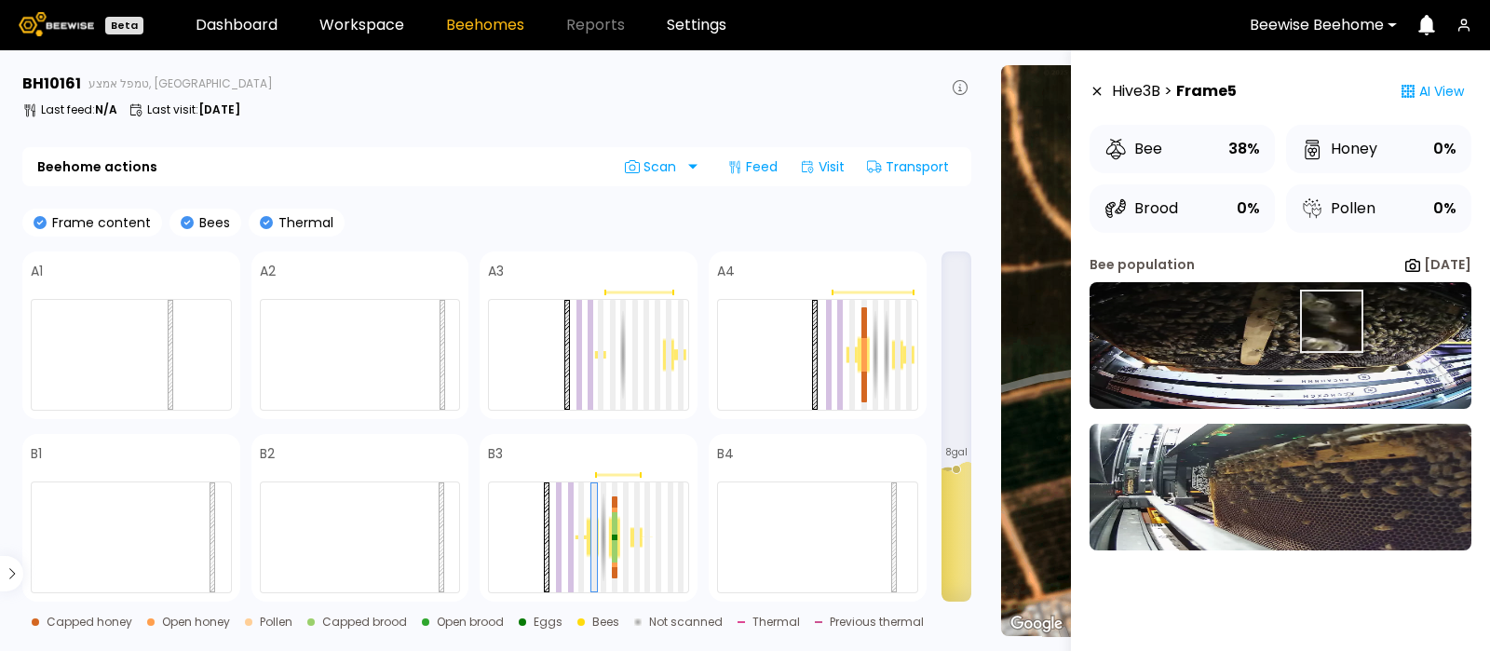
click at [1332, 323] on img at bounding box center [1281, 345] width 382 height 127
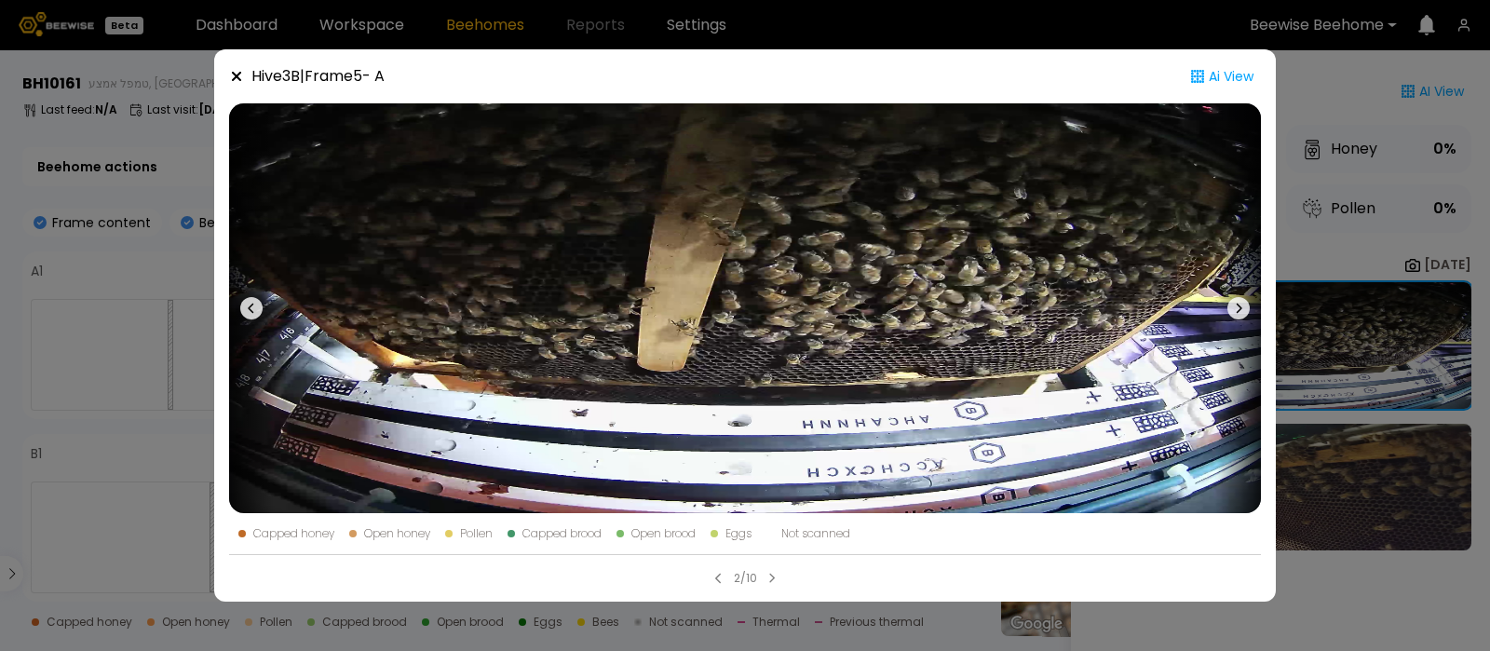
click at [1238, 305] on icon at bounding box center [1239, 308] width 22 height 22
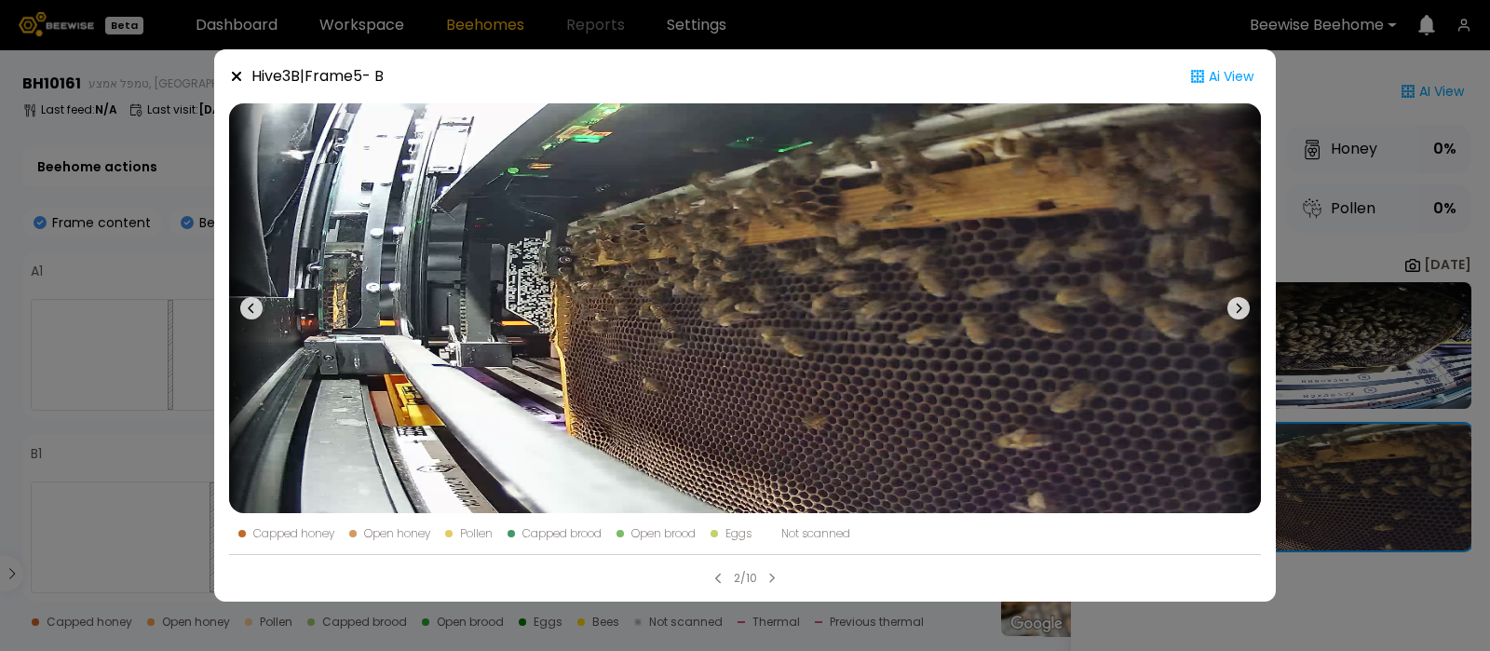
click at [1238, 305] on icon at bounding box center [1239, 308] width 22 height 22
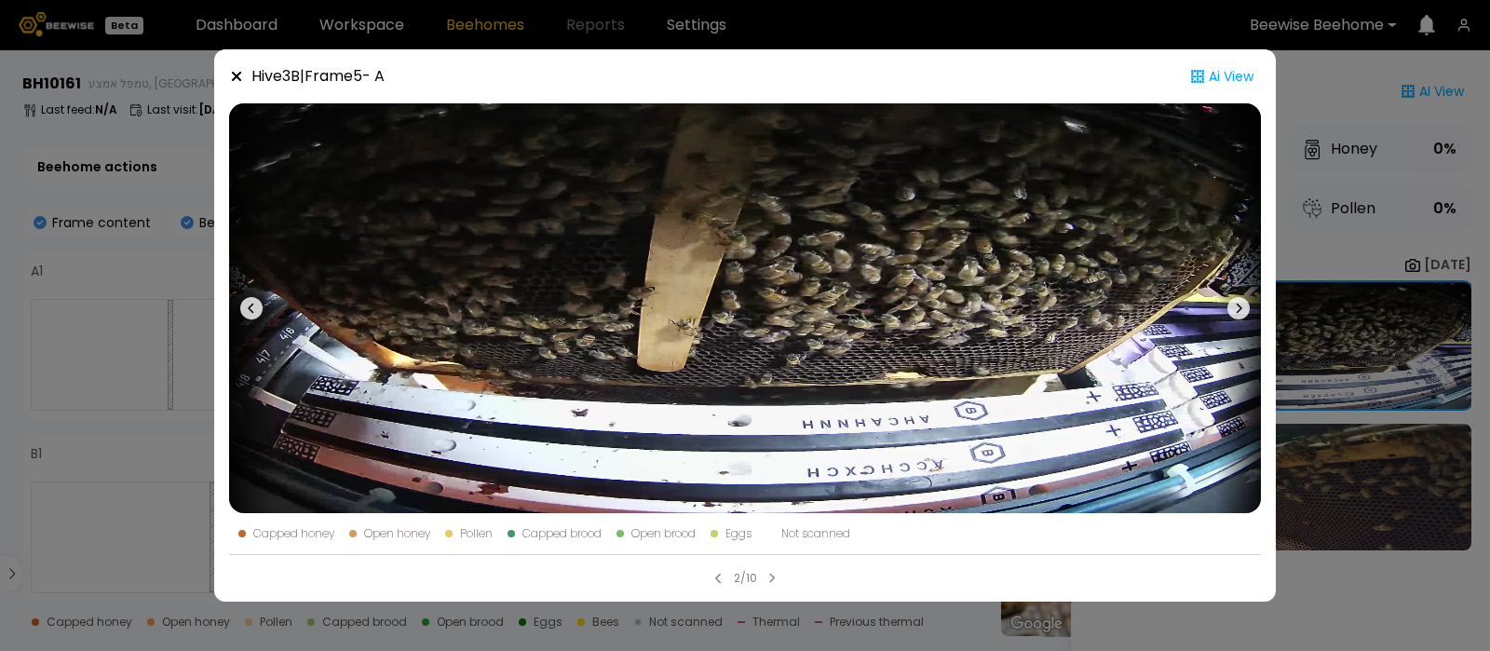
click at [1238, 305] on icon at bounding box center [1239, 308] width 22 height 22
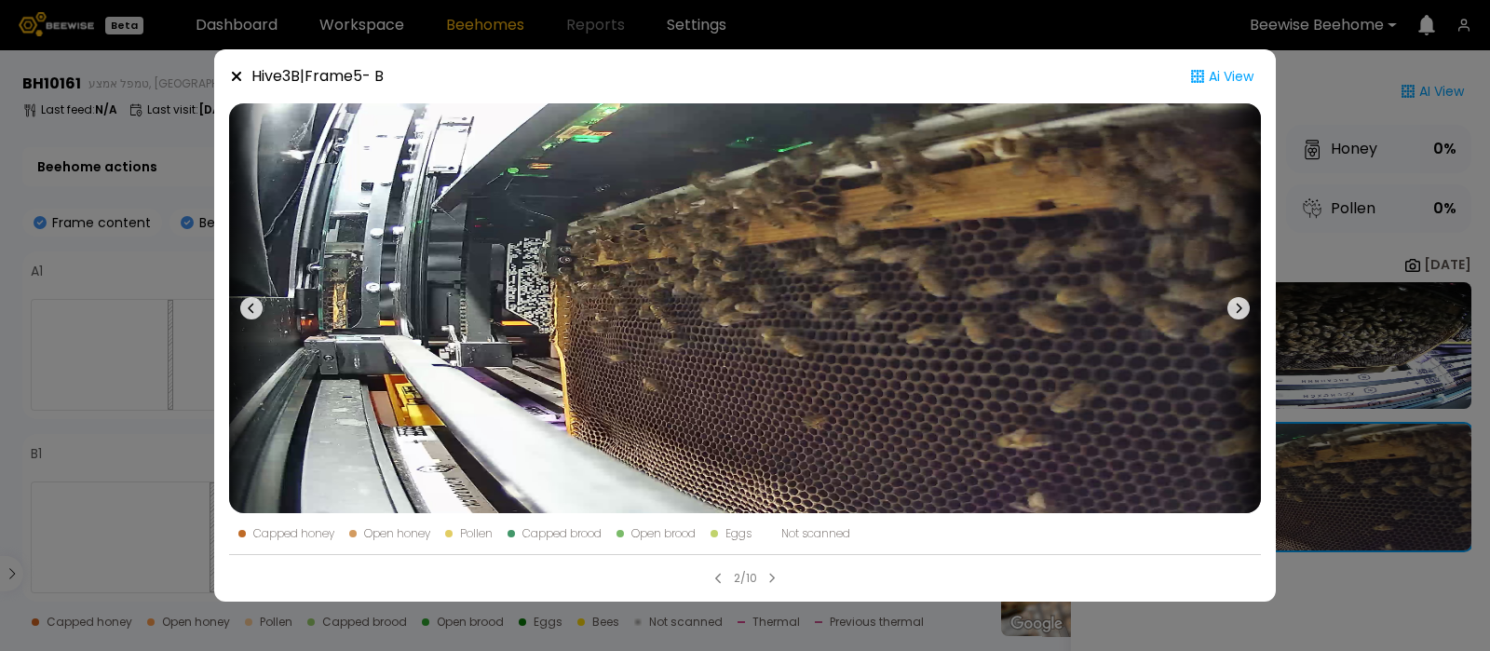
click at [1238, 305] on icon at bounding box center [1239, 308] width 22 height 22
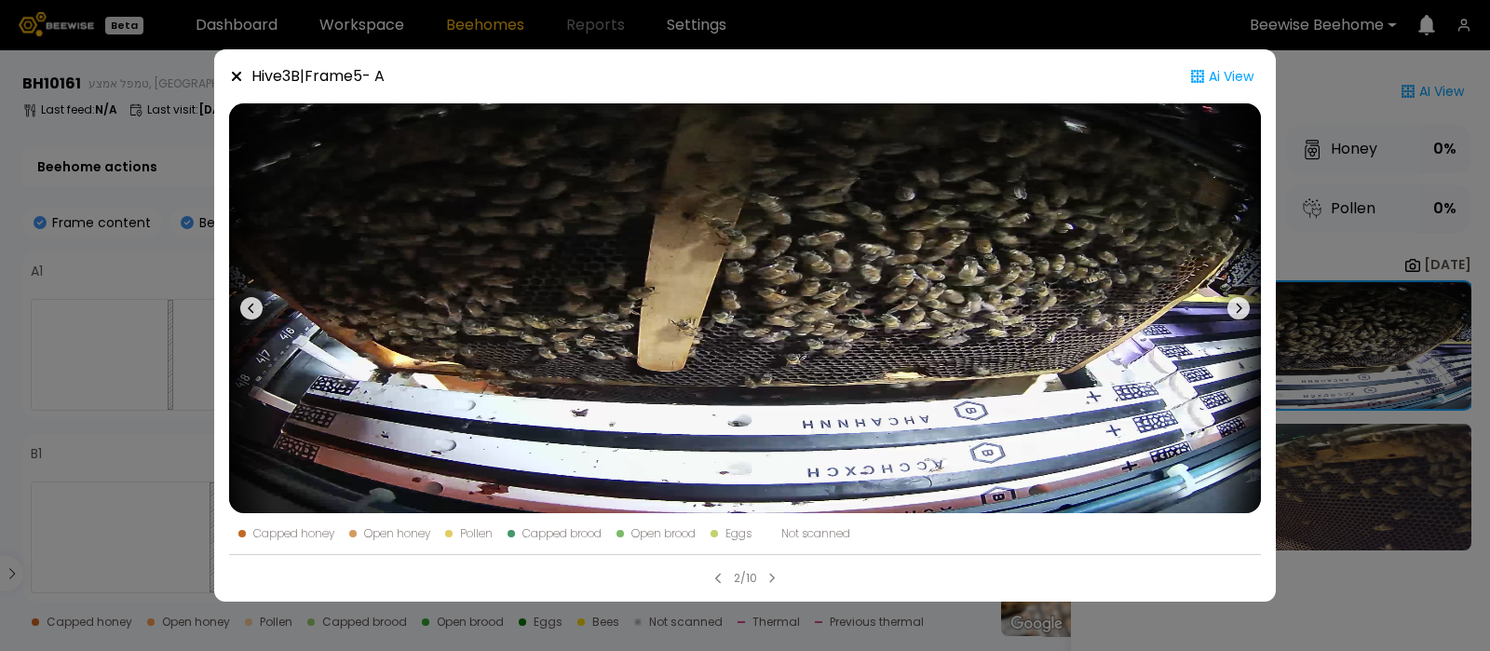
click at [1238, 305] on icon at bounding box center [1239, 308] width 22 height 22
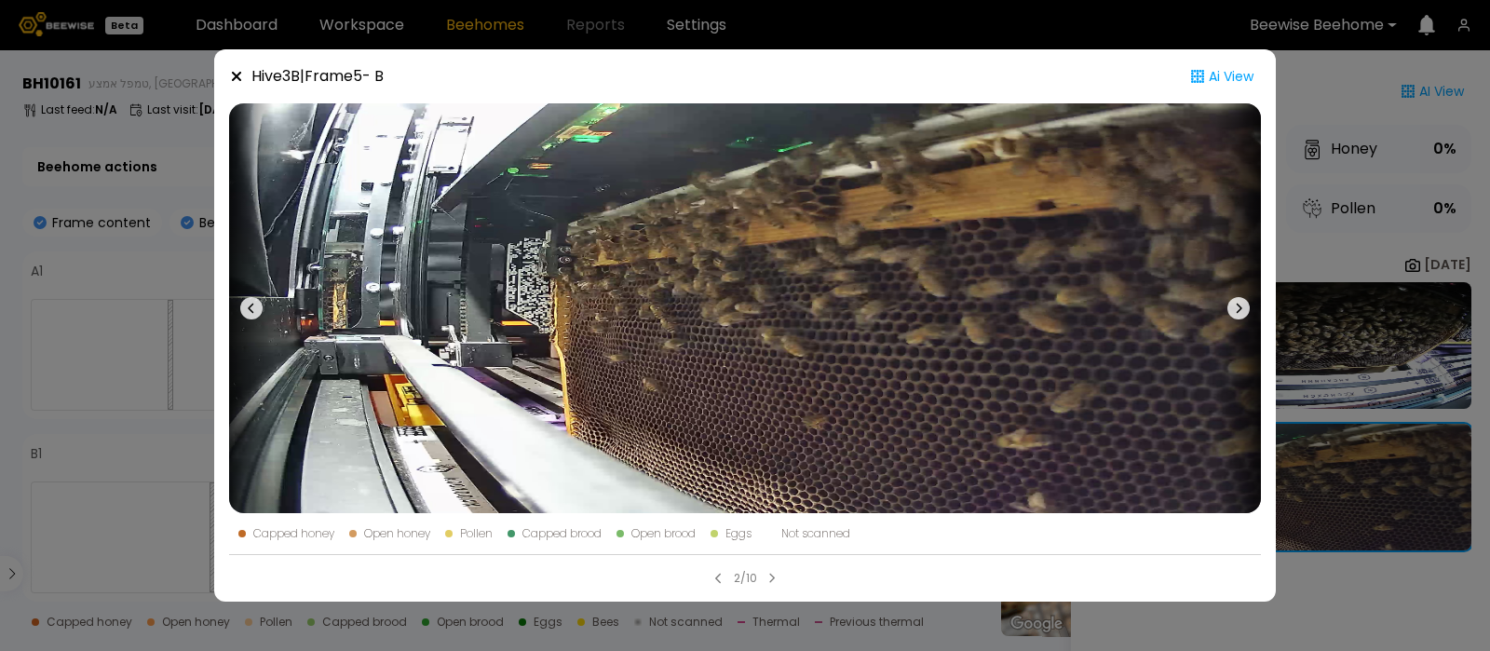
click at [1238, 305] on icon at bounding box center [1239, 308] width 22 height 22
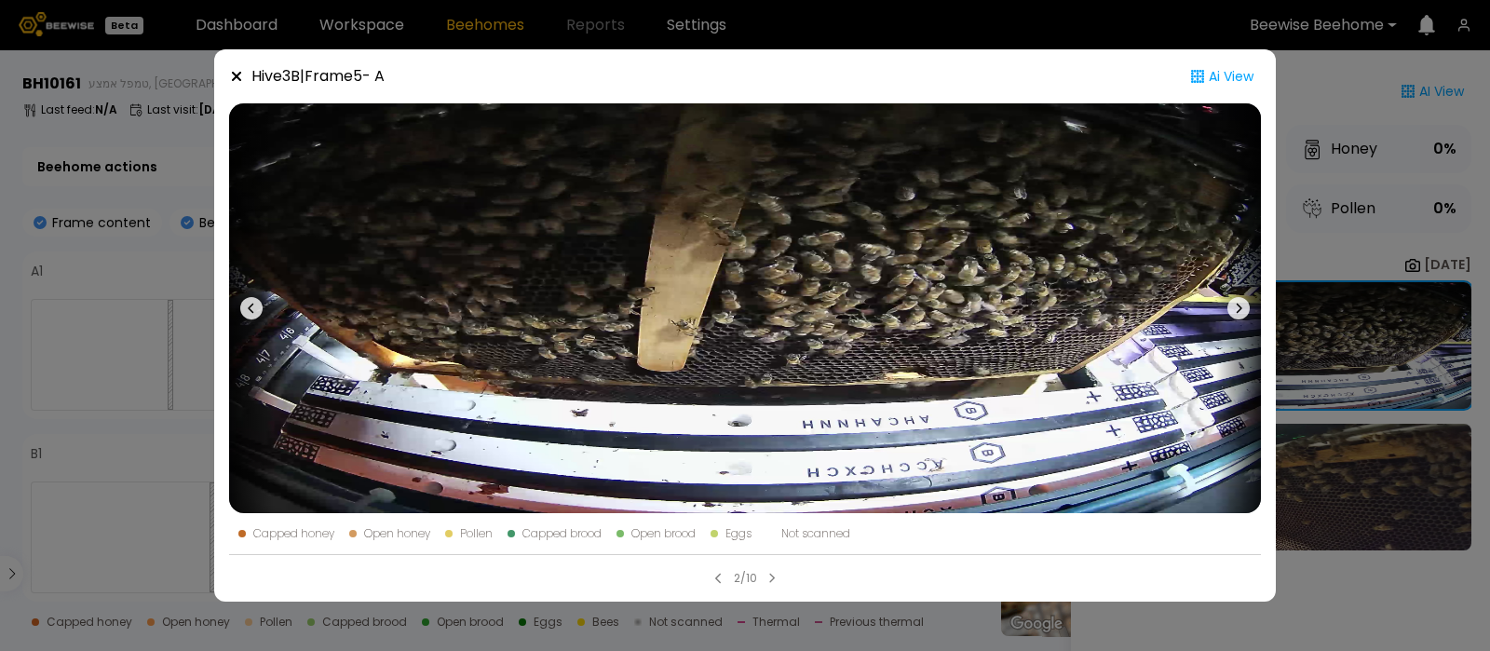
click at [240, 77] on icon at bounding box center [236, 76] width 15 height 15
